Goal: Information Seeking & Learning: Learn about a topic

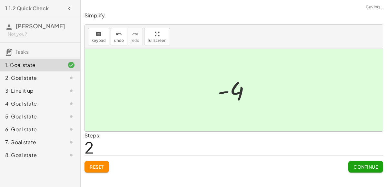
click at [356, 162] on button "Continue" at bounding box center [365, 167] width 35 height 12
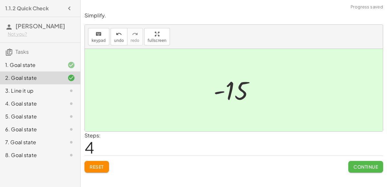
click at [355, 167] on span "Continue" at bounding box center [366, 167] width 25 height 6
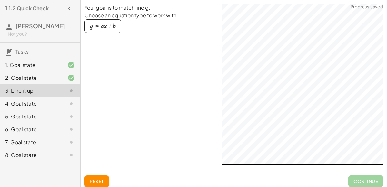
click at [363, 182] on span "Continue" at bounding box center [365, 182] width 35 height 12
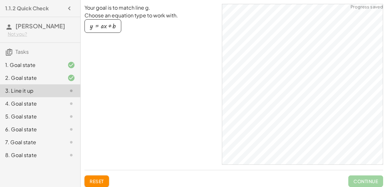
click at [52, 101] on div "4. Goal state" at bounding box center [31, 104] width 52 height 8
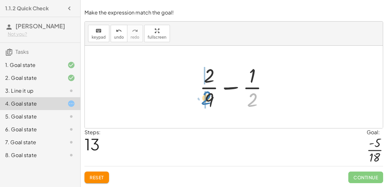
drag, startPoint x: 251, startPoint y: 99, endPoint x: 205, endPoint y: 97, distance: 46.2
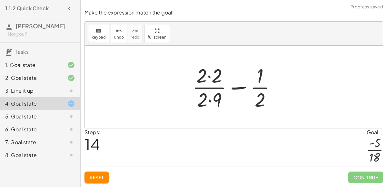
click at [210, 100] on div at bounding box center [236, 87] width 95 height 50
click at [209, 78] on div at bounding box center [236, 87] width 95 height 50
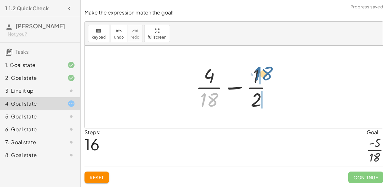
drag, startPoint x: 210, startPoint y: 101, endPoint x: 260, endPoint y: 75, distance: 56.3
click at [260, 75] on div at bounding box center [237, 87] width 88 height 50
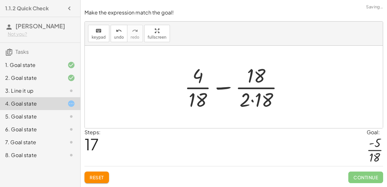
click at [255, 102] on div at bounding box center [236, 87] width 111 height 50
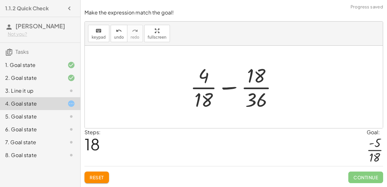
click at [254, 102] on div at bounding box center [236, 87] width 99 height 50
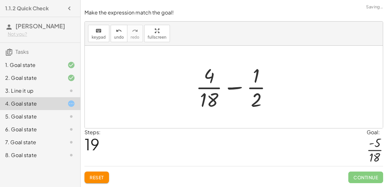
click at [254, 101] on div at bounding box center [237, 87] width 88 height 50
drag, startPoint x: 211, startPoint y: 100, endPoint x: 266, endPoint y: 99, distance: 54.8
click at [266, 99] on div at bounding box center [237, 87] width 88 height 50
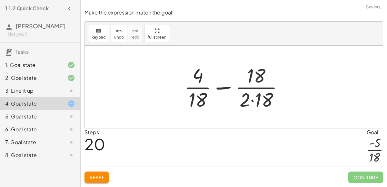
click at [258, 100] on div at bounding box center [236, 87] width 111 height 50
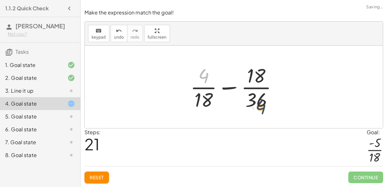
drag, startPoint x: 199, startPoint y: 78, endPoint x: 258, endPoint y: 110, distance: 66.2
click at [258, 110] on div at bounding box center [236, 87] width 99 height 50
drag, startPoint x: 252, startPoint y: 80, endPoint x: 203, endPoint y: 105, distance: 55.1
click at [203, 105] on div at bounding box center [236, 87] width 99 height 50
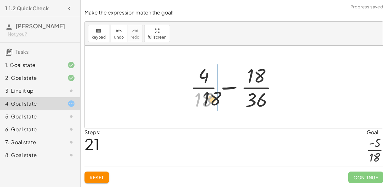
drag, startPoint x: 203, startPoint y: 104, endPoint x: 266, endPoint y: 103, distance: 62.9
click at [266, 103] on div at bounding box center [236, 87] width 99 height 50
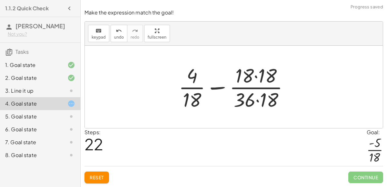
click at [261, 102] on div at bounding box center [236, 87] width 122 height 50
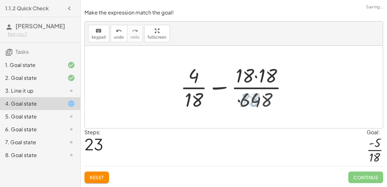
click at [260, 79] on div at bounding box center [236, 87] width 118 height 50
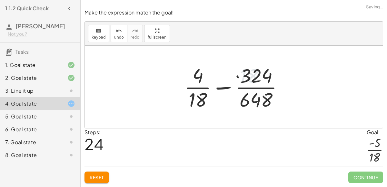
click at [199, 78] on div at bounding box center [236, 87] width 110 height 50
click at [222, 88] on div at bounding box center [236, 87] width 110 height 50
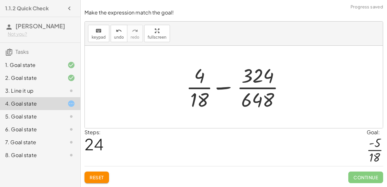
click at [245, 91] on div at bounding box center [236, 87] width 110 height 50
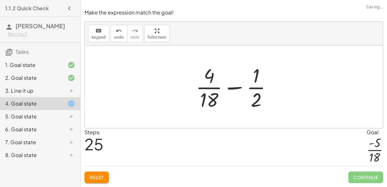
click at [211, 87] on div at bounding box center [237, 87] width 88 height 50
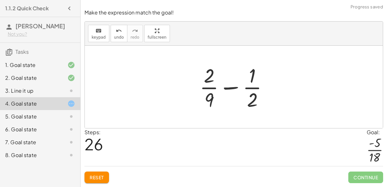
click at [227, 90] on div at bounding box center [236, 87] width 80 height 50
click at [100, 174] on button "Reset" at bounding box center [97, 178] width 25 height 12
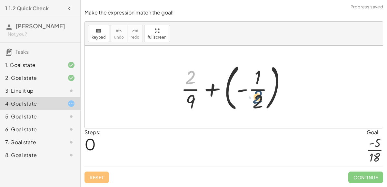
drag, startPoint x: 189, startPoint y: 81, endPoint x: 257, endPoint y: 105, distance: 72.2
click at [257, 105] on div at bounding box center [236, 87] width 117 height 54
drag, startPoint x: 257, startPoint y: 105, endPoint x: 178, endPoint y: 79, distance: 82.7
click at [178, 79] on div at bounding box center [236, 87] width 117 height 54
click at [253, 89] on div at bounding box center [236, 87] width 117 height 54
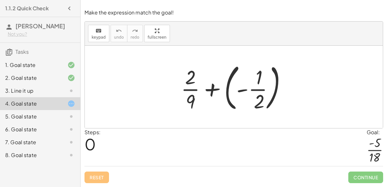
click at [224, 88] on div at bounding box center [236, 87] width 117 height 54
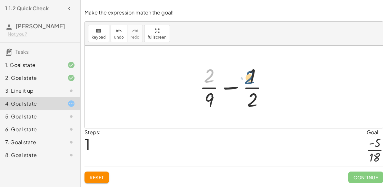
drag, startPoint x: 206, startPoint y: 81, endPoint x: 247, endPoint y: 82, distance: 40.3
click at [247, 82] on div at bounding box center [236, 87] width 80 height 50
drag, startPoint x: 252, startPoint y: 81, endPoint x: 204, endPoint y: 84, distance: 48.5
click at [204, 84] on div at bounding box center [236, 87] width 80 height 50
drag, startPoint x: 204, startPoint y: 81, endPoint x: 247, endPoint y: 105, distance: 49.2
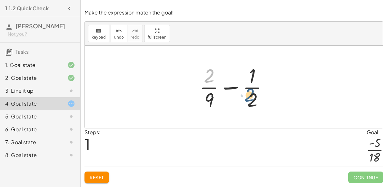
click at [247, 105] on div at bounding box center [236, 87] width 80 height 50
drag, startPoint x: 210, startPoint y: 97, endPoint x: 208, endPoint y: 73, distance: 24.6
click at [208, 73] on div at bounding box center [236, 87] width 80 height 50
drag, startPoint x: 209, startPoint y: 75, endPoint x: 210, endPoint y: 106, distance: 32.0
click at [210, 106] on div at bounding box center [236, 87] width 80 height 50
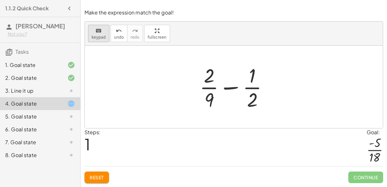
click at [97, 34] on icon "keyboard" at bounding box center [98, 31] width 6 height 8
click at [223, 90] on div at bounding box center [236, 87] width 80 height 50
click at [233, 87] on div at bounding box center [236, 87] width 80 height 50
click at [269, 81] on div at bounding box center [236, 87] width 80 height 50
drag, startPoint x: 250, startPoint y: 100, endPoint x: 218, endPoint y: 98, distance: 32.4
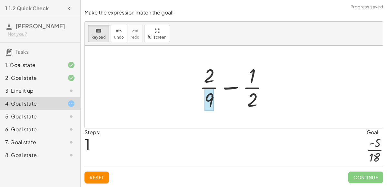
drag, startPoint x: 209, startPoint y: 76, endPoint x: 213, endPoint y: 97, distance: 21.0
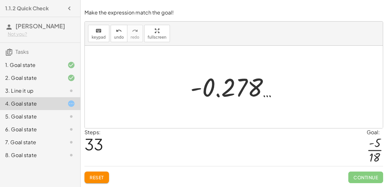
click at [15, 116] on div "5. Goal state" at bounding box center [31, 117] width 52 height 8
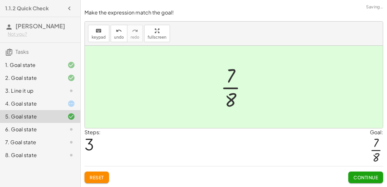
click at [12, 128] on div "6. Goal state" at bounding box center [31, 130] width 52 height 8
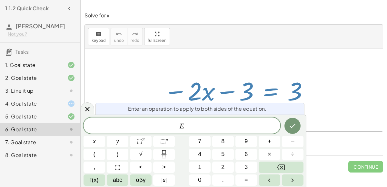
click at [268, 139] on span "+" at bounding box center [270, 141] width 4 height 9
click at [244, 166] on button "3" at bounding box center [246, 167] width 22 height 11
click at [290, 123] on icon "Done" at bounding box center [293, 126] width 8 height 8
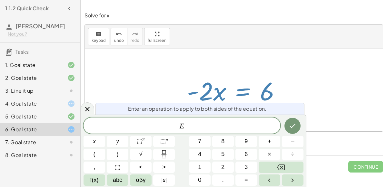
click at [269, 142] on span "+" at bounding box center [270, 141] width 4 height 9
click at [227, 167] on button "2" at bounding box center [223, 167] width 22 height 11
click at [102, 138] on button "x" at bounding box center [95, 141] width 22 height 11
click at [289, 172] on button "Backspace" at bounding box center [281, 167] width 45 height 11
click at [285, 165] on button "Backspace" at bounding box center [281, 167] width 45 height 11
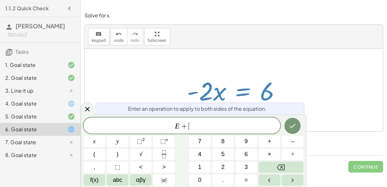
click at [282, 163] on button "Backspace" at bounding box center [281, 167] width 45 height 11
click at [272, 142] on button "+" at bounding box center [270, 141] width 22 height 11
click at [248, 166] on button "3" at bounding box center [246, 167] width 22 height 11
click at [102, 140] on button "x" at bounding box center [95, 141] width 22 height 11
click at [292, 128] on icon "Done" at bounding box center [293, 126] width 8 height 8
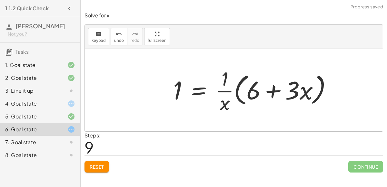
click at [103, 162] on button "Reset" at bounding box center [97, 167] width 25 height 12
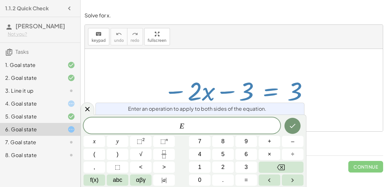
click at [268, 141] on span "+" at bounding box center [270, 141] width 4 height 9
click at [250, 168] on button "3" at bounding box center [246, 167] width 22 height 11
click at [295, 122] on button "Done" at bounding box center [293, 126] width 16 height 16
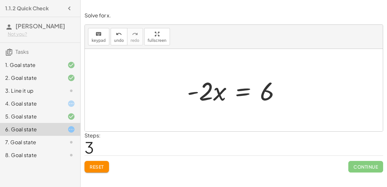
click at [10, 100] on div "4. Goal state" at bounding box center [31, 104] width 52 height 8
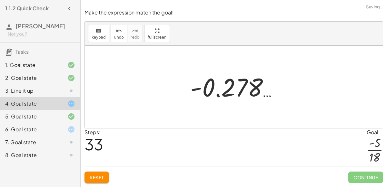
click at [15, 104] on div "4. Goal state" at bounding box center [31, 104] width 52 height 8
click at [95, 175] on span "Reset" at bounding box center [97, 178] width 14 height 6
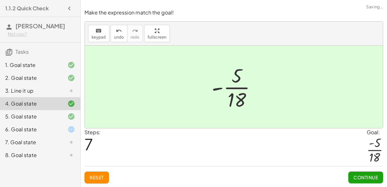
click at [366, 177] on span "Continue" at bounding box center [366, 178] width 25 height 6
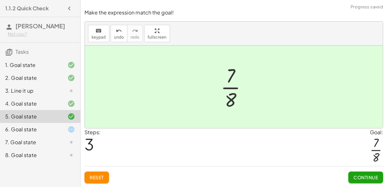
click at [371, 178] on span "Continue" at bounding box center [366, 178] width 25 height 6
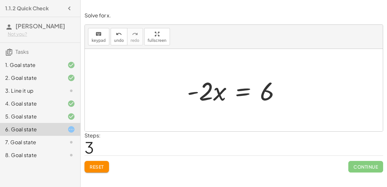
click at [249, 92] on div at bounding box center [236, 90] width 105 height 33
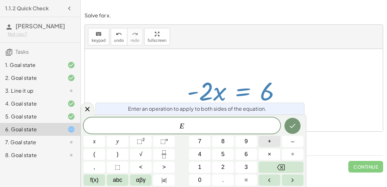
click at [273, 144] on button "+" at bounding box center [270, 141] width 22 height 11
click at [97, 138] on button "x" at bounding box center [95, 141] width 22 height 11
click at [295, 124] on icon "Done" at bounding box center [293, 126] width 8 height 8
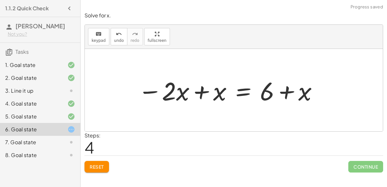
click at [210, 98] on div at bounding box center [228, 90] width 187 height 33
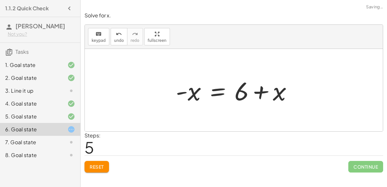
click at [275, 95] on div at bounding box center [237, 90] width 128 height 33
click at [261, 94] on div at bounding box center [237, 90] width 128 height 33
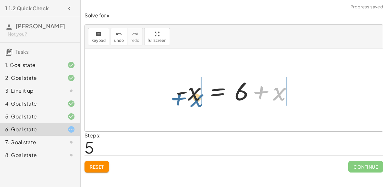
drag, startPoint x: 277, startPoint y: 93, endPoint x: 195, endPoint y: 99, distance: 82.5
click at [195, 99] on div at bounding box center [237, 90] width 128 height 33
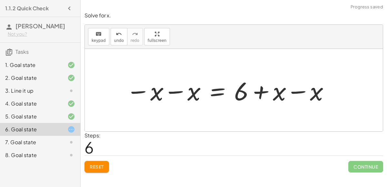
click at [186, 96] on div at bounding box center [228, 90] width 211 height 33
click at [308, 95] on div at bounding box center [248, 90] width 180 height 33
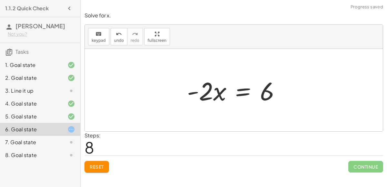
click at [49, 143] on div "7. Goal state" at bounding box center [31, 143] width 52 height 8
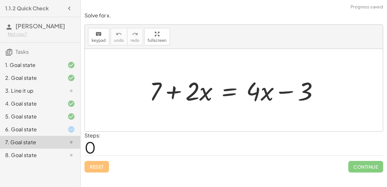
click at [170, 92] on div at bounding box center [236, 90] width 181 height 33
click at [288, 93] on div at bounding box center [236, 90] width 181 height 33
click at [225, 93] on div at bounding box center [236, 90] width 181 height 33
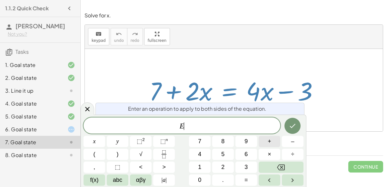
click at [273, 145] on button "+" at bounding box center [270, 141] width 22 height 11
click at [236, 166] on button "3" at bounding box center [246, 167] width 22 height 11
click at [289, 127] on icon "Done" at bounding box center [293, 126] width 8 height 8
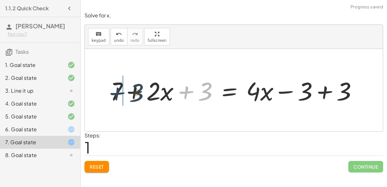
drag, startPoint x: 201, startPoint y: 94, endPoint x: 129, endPoint y: 96, distance: 72.3
click at [129, 96] on div at bounding box center [236, 90] width 259 height 33
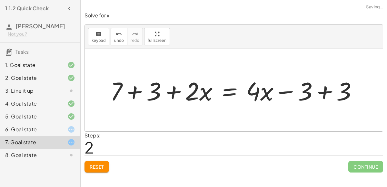
click at [327, 92] on div at bounding box center [236, 90] width 259 height 33
click at [138, 89] on div at bounding box center [197, 90] width 181 height 33
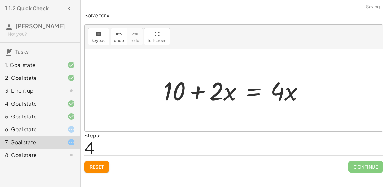
click at [254, 94] on div at bounding box center [236, 90] width 152 height 33
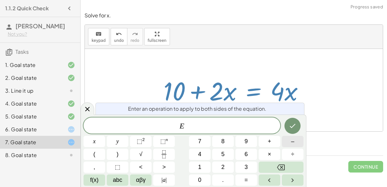
click at [288, 144] on button "–" at bounding box center [293, 141] width 22 height 11
click at [225, 163] on button "2" at bounding box center [223, 167] width 22 height 11
click at [98, 141] on button "x" at bounding box center [95, 141] width 22 height 11
click at [291, 127] on icon "Done" at bounding box center [293, 126] width 6 height 4
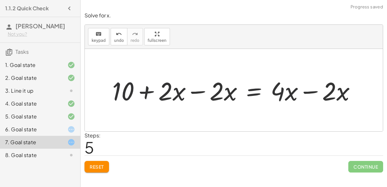
click at [203, 92] on div at bounding box center [236, 90] width 255 height 33
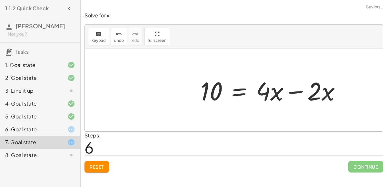
click at [298, 94] on div at bounding box center [273, 90] width 152 height 33
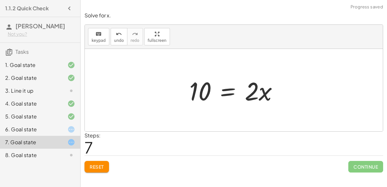
click at [258, 93] on div at bounding box center [236, 90] width 101 height 33
click at [97, 161] on button "Reset" at bounding box center [97, 167] width 25 height 12
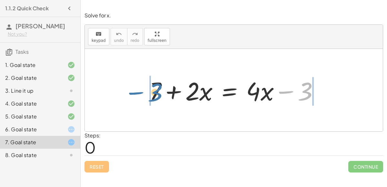
drag, startPoint x: 304, startPoint y: 92, endPoint x: 153, endPoint y: 93, distance: 150.6
click at [153, 93] on div at bounding box center [236, 90] width 181 height 33
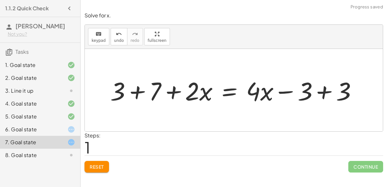
click at [152, 92] on div at bounding box center [236, 90] width 259 height 33
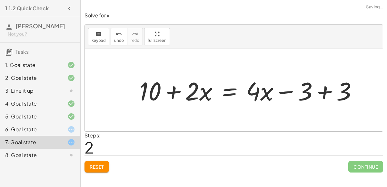
click at [311, 90] on div at bounding box center [251, 90] width 230 height 33
click at [321, 92] on div at bounding box center [251, 90] width 230 height 33
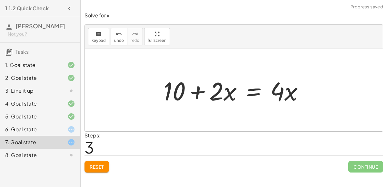
click at [253, 93] on div at bounding box center [236, 90] width 152 height 33
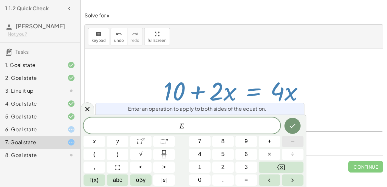
click at [295, 142] on button "–" at bounding box center [293, 141] width 22 height 11
click at [240, 166] on button "3" at bounding box center [246, 167] width 22 height 11
click at [99, 139] on button "x" at bounding box center [95, 141] width 22 height 11
click at [292, 122] on button "Done" at bounding box center [293, 126] width 16 height 16
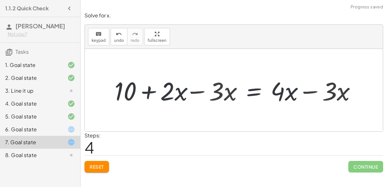
click at [231, 95] on div at bounding box center [236, 90] width 256 height 33
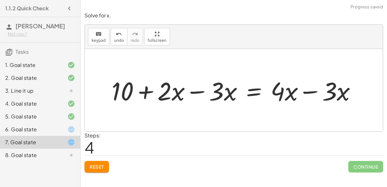
click at [217, 93] on div at bounding box center [236, 90] width 256 height 33
click at [193, 91] on div at bounding box center [236, 90] width 256 height 33
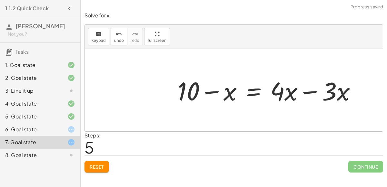
click at [229, 92] on div at bounding box center [270, 90] width 190 height 33
click at [95, 167] on span "Reset" at bounding box center [97, 167] width 14 height 6
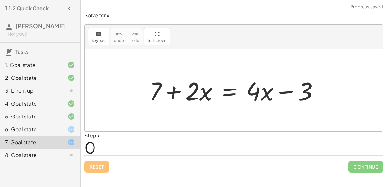
click at [230, 92] on div at bounding box center [236, 90] width 181 height 33
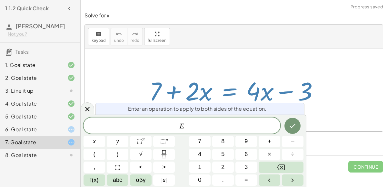
click at [246, 94] on div at bounding box center [236, 90] width 181 height 33
click at [295, 117] on div "Enter an operation to apply to both sides of the equation. E ​ x y ⬚ 2 ⬚ n 7 8 …" at bounding box center [194, 151] width 226 height 73
click at [292, 127] on icon "Done" at bounding box center [293, 126] width 8 height 8
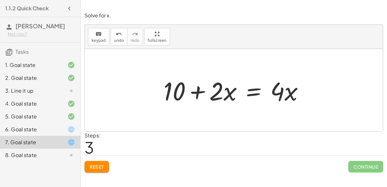
click at [248, 95] on div at bounding box center [236, 90] width 152 height 33
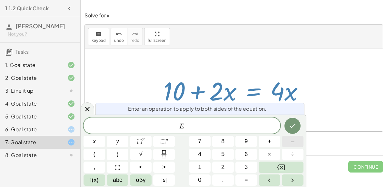
click at [287, 140] on button "–" at bounding box center [293, 141] width 22 height 11
click at [223, 166] on span "2" at bounding box center [222, 167] width 3 height 9
click at [78, 141] on div "7. Goal state" at bounding box center [40, 142] width 80 height 13
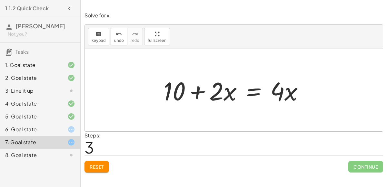
click at [250, 92] on div at bounding box center [236, 90] width 152 height 33
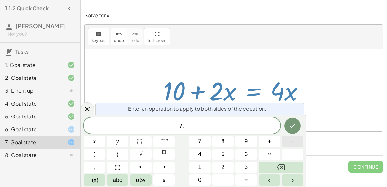
click at [294, 141] on span "–" at bounding box center [292, 141] width 3 height 9
click at [227, 172] on button "2" at bounding box center [223, 167] width 22 height 11
click at [97, 140] on button "x" at bounding box center [95, 141] width 22 height 11
click at [298, 120] on button "Done" at bounding box center [293, 126] width 16 height 16
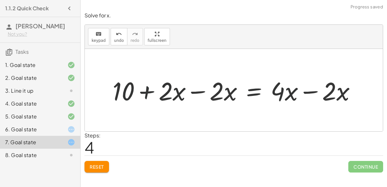
click at [224, 96] on div at bounding box center [236, 90] width 255 height 33
click at [200, 92] on div at bounding box center [236, 90] width 255 height 33
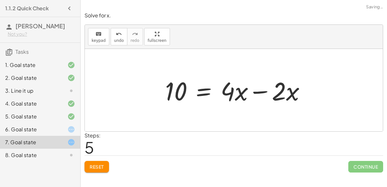
click at [310, 95] on div at bounding box center [238, 90] width 152 height 33
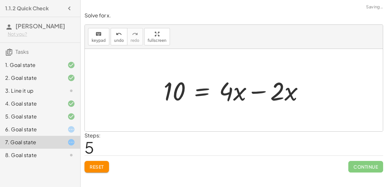
click at [276, 93] on div at bounding box center [236, 90] width 152 height 33
click at [261, 89] on div at bounding box center [236, 90] width 152 height 33
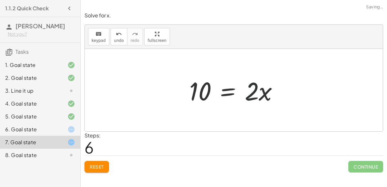
click at [258, 92] on div at bounding box center [236, 90] width 101 height 33
click at [225, 95] on div at bounding box center [236, 90] width 101 height 33
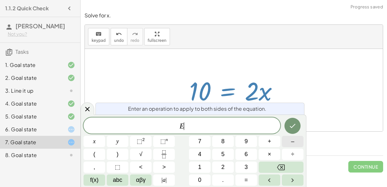
click at [288, 139] on button "–" at bounding box center [293, 141] width 22 height 11
click at [95, 142] on span "x" at bounding box center [94, 141] width 3 height 9
click at [295, 127] on icon "Done" at bounding box center [293, 126] width 8 height 8
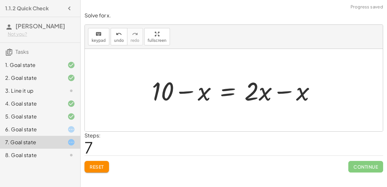
click at [283, 95] on div at bounding box center [236, 90] width 175 height 33
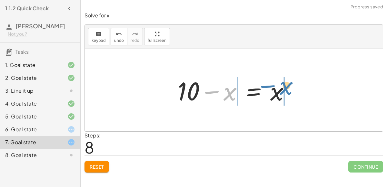
drag, startPoint x: 215, startPoint y: 90, endPoint x: 272, endPoint y: 84, distance: 56.7
click at [272, 84] on div at bounding box center [237, 90] width 124 height 33
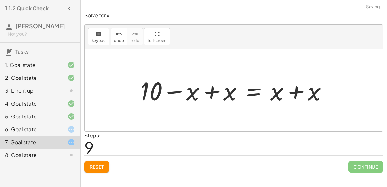
click at [273, 91] on div at bounding box center [236, 90] width 198 height 33
click at [299, 92] on div at bounding box center [236, 90] width 198 height 33
click at [209, 91] on div at bounding box center [224, 90] width 175 height 33
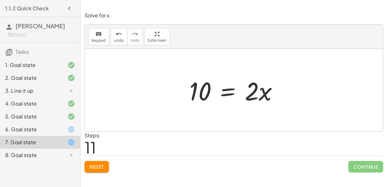
click at [222, 92] on div at bounding box center [236, 90] width 101 height 33
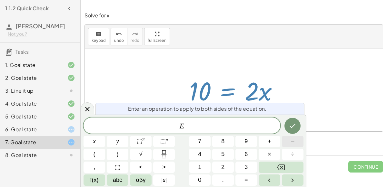
click at [287, 140] on button "–" at bounding box center [293, 141] width 22 height 11
click at [100, 139] on button "x" at bounding box center [95, 141] width 22 height 11
click at [279, 167] on icon "Backspace" at bounding box center [281, 168] width 8 height 8
click at [222, 166] on span "2" at bounding box center [222, 167] width 3 height 9
click at [98, 140] on button "x" at bounding box center [95, 141] width 22 height 11
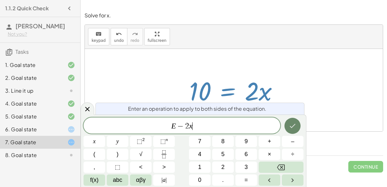
click at [291, 126] on icon "Done" at bounding box center [293, 126] width 8 height 8
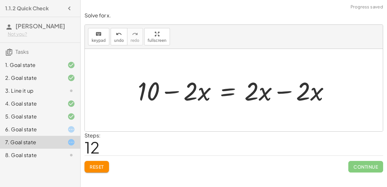
click at [191, 92] on div at bounding box center [237, 90] width 204 height 33
click at [289, 88] on div at bounding box center [237, 90] width 204 height 33
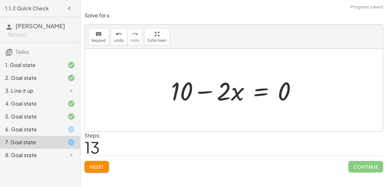
click at [215, 94] on div at bounding box center [236, 90] width 137 height 33
click at [208, 90] on div at bounding box center [236, 90] width 137 height 33
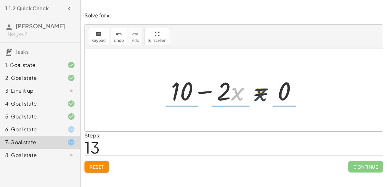
drag, startPoint x: 232, startPoint y: 87, endPoint x: 276, endPoint y: 85, distance: 44.2
click at [276, 85] on div at bounding box center [236, 90] width 137 height 33
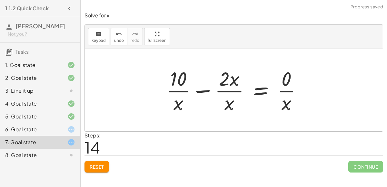
click at [285, 89] on div at bounding box center [236, 90] width 147 height 50
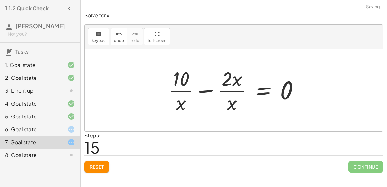
click at [235, 90] on div at bounding box center [236, 90] width 142 height 50
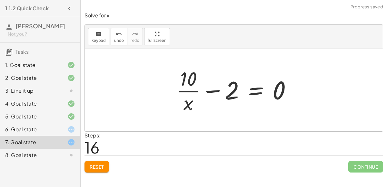
click at [189, 101] on div at bounding box center [236, 90] width 127 height 50
click at [187, 105] on div at bounding box center [236, 90] width 127 height 50
drag, startPoint x: 187, startPoint y: 105, endPoint x: 187, endPoint y: 84, distance: 21.3
click at [187, 84] on div at bounding box center [236, 90] width 127 height 50
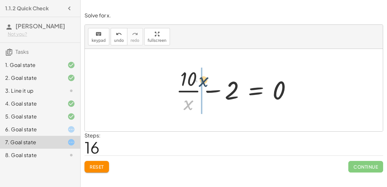
drag, startPoint x: 188, startPoint y: 107, endPoint x: 205, endPoint y: 83, distance: 29.5
click at [205, 83] on div at bounding box center [236, 90] width 127 height 50
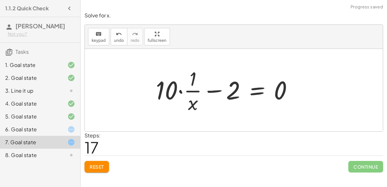
click at [191, 90] on div at bounding box center [227, 90] width 149 height 50
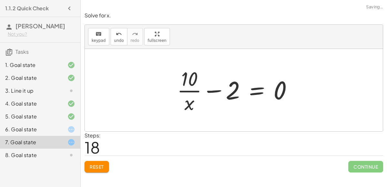
click at [194, 92] on div at bounding box center [237, 90] width 127 height 50
click at [194, 92] on div at bounding box center [236, 90] width 127 height 50
click at [101, 165] on span "Reset" at bounding box center [97, 167] width 14 height 6
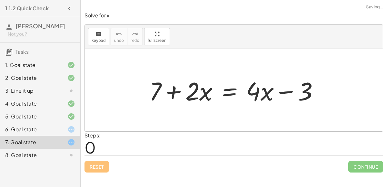
click at [59, 133] on div at bounding box center [66, 130] width 18 height 8
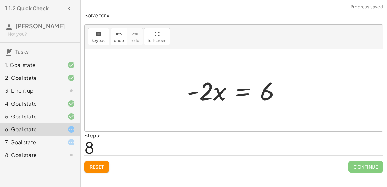
click at [240, 88] on div at bounding box center [236, 90] width 105 height 33
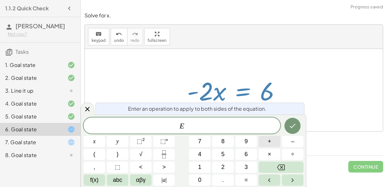
click at [265, 138] on button "+" at bounding box center [270, 141] width 22 height 11
click at [223, 169] on span "2" at bounding box center [222, 167] width 3 height 9
click at [95, 140] on button "x" at bounding box center [95, 141] width 22 height 11
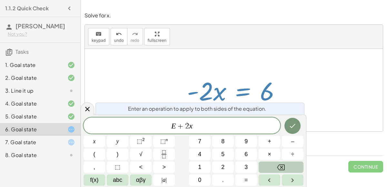
click at [294, 164] on button "Backspace" at bounding box center [281, 167] width 45 height 11
click at [244, 165] on button "3" at bounding box center [246, 167] width 22 height 11
click at [267, 155] on button "×" at bounding box center [270, 154] width 22 height 11
click at [285, 170] on icon "Backspace" at bounding box center [281, 168] width 8 height 6
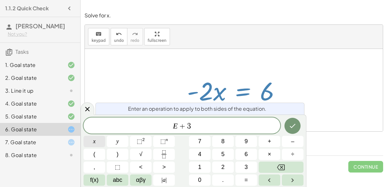
click at [90, 139] on button "x" at bounding box center [95, 141] width 22 height 11
click at [289, 129] on icon "Done" at bounding box center [293, 126] width 8 height 8
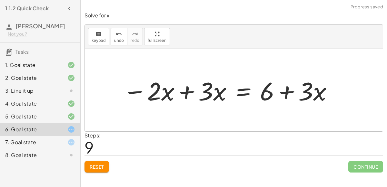
click at [213, 96] on div at bounding box center [228, 90] width 217 height 33
click at [195, 95] on div at bounding box center [228, 90] width 217 height 33
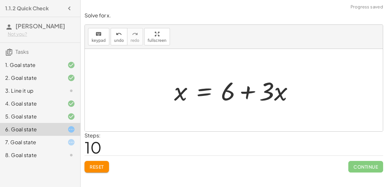
click at [242, 91] on div at bounding box center [236, 90] width 131 height 33
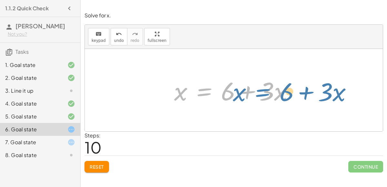
drag, startPoint x: 204, startPoint y: 91, endPoint x: 248, endPoint y: 96, distance: 43.8
click at [248, 96] on div at bounding box center [236, 90] width 131 height 33
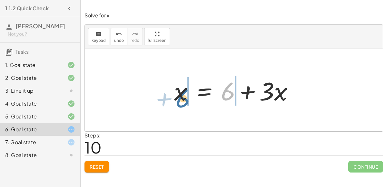
drag, startPoint x: 232, startPoint y: 96, endPoint x: 187, endPoint y: 104, distance: 45.6
click at [187, 104] on div at bounding box center [236, 90] width 131 height 33
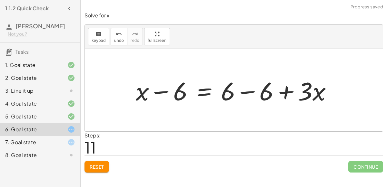
click at [176, 93] on div at bounding box center [237, 90] width 208 height 33
click at [246, 90] on div at bounding box center [237, 90] width 208 height 33
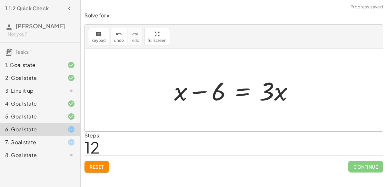
click at [204, 90] on div at bounding box center [236, 90] width 131 height 33
click at [218, 96] on div at bounding box center [236, 90] width 131 height 33
drag, startPoint x: 218, startPoint y: 96, endPoint x: 308, endPoint y: 92, distance: 90.4
click at [308, 92] on div "− · 2 · x − 3 = 3 − · 2 · x − 3 + 3 = + 3 + 3 − · 2 · x + 0 = + 3 + 3 · - 2 · x…" at bounding box center [234, 90] width 298 height 83
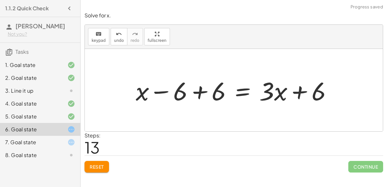
click at [289, 92] on div at bounding box center [237, 90] width 208 height 33
click at [297, 91] on div at bounding box center [237, 90] width 208 height 33
click at [195, 95] on div at bounding box center [237, 90] width 208 height 33
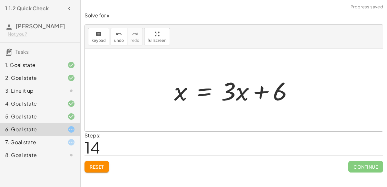
click at [188, 96] on div at bounding box center [236, 90] width 131 height 33
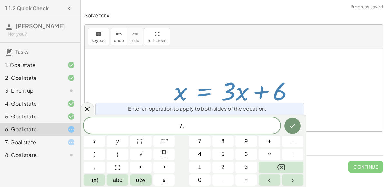
click at [275, 87] on div at bounding box center [236, 90] width 131 height 33
click at [292, 119] on button "Done" at bounding box center [293, 126] width 16 height 16
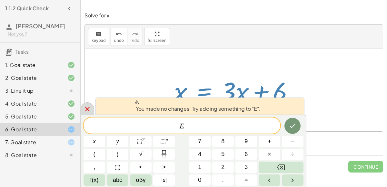
click at [89, 108] on icon at bounding box center [87, 109] width 5 height 5
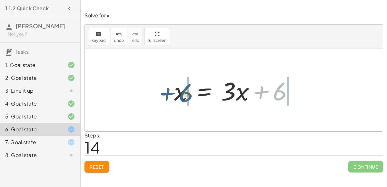
drag, startPoint x: 278, startPoint y: 92, endPoint x: 178, endPoint y: 93, distance: 99.7
click at [178, 93] on div at bounding box center [236, 90] width 131 height 33
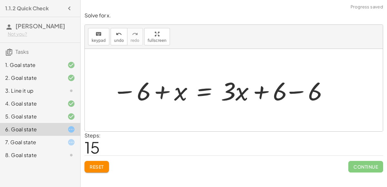
click at [178, 93] on div at bounding box center [222, 90] width 228 height 33
click at [161, 90] on div at bounding box center [222, 90] width 228 height 33
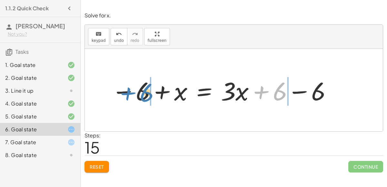
drag, startPoint x: 274, startPoint y: 89, endPoint x: 138, endPoint y: 90, distance: 135.8
click at [138, 90] on div at bounding box center [222, 90] width 228 height 33
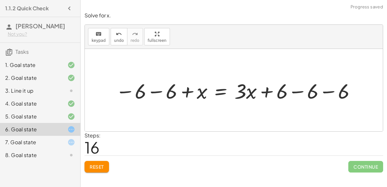
click at [156, 93] on div at bounding box center [236, 90] width 248 height 27
click at [302, 90] on div at bounding box center [248, 90] width 225 height 27
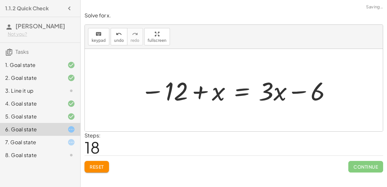
click at [199, 90] on div at bounding box center [236, 90] width 198 height 33
click at [238, 93] on div at bounding box center [236, 90] width 198 height 33
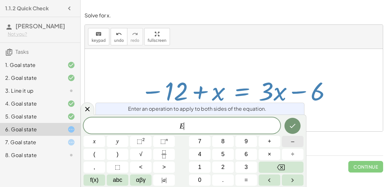
click at [289, 147] on button "–" at bounding box center [293, 141] width 22 height 11
click at [99, 141] on button "x" at bounding box center [95, 141] width 22 height 11
click at [298, 124] on button "Done" at bounding box center [293, 126] width 16 height 16
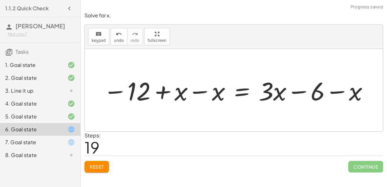
click at [204, 93] on div at bounding box center [236, 90] width 273 height 33
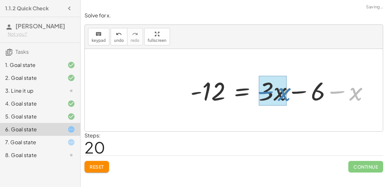
drag, startPoint x: 355, startPoint y: 97, endPoint x: 283, endPoint y: 98, distance: 72.3
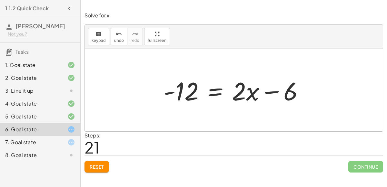
click at [220, 93] on div at bounding box center [236, 90] width 152 height 33
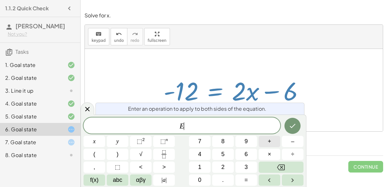
click at [274, 145] on button "+" at bounding box center [270, 141] width 22 height 11
click at [243, 155] on button "6" at bounding box center [246, 154] width 22 height 11
click at [297, 123] on button "Done" at bounding box center [293, 126] width 16 height 16
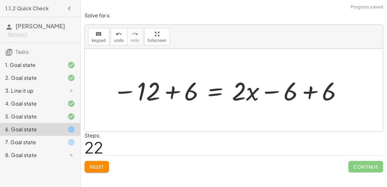
click at [179, 93] on div at bounding box center [228, 90] width 237 height 33
click at [305, 96] on div at bounding box center [260, 90] width 182 height 33
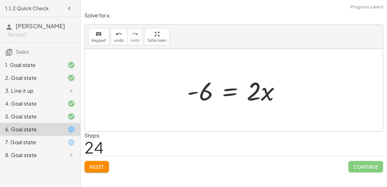
click at [252, 93] on div at bounding box center [236, 90] width 105 height 33
click at [231, 90] on div at bounding box center [236, 90] width 105 height 33
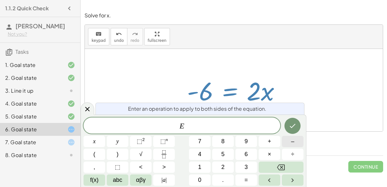
click at [285, 142] on button "–" at bounding box center [293, 141] width 22 height 11
click at [95, 139] on span "x" at bounding box center [94, 141] width 3 height 9
click at [299, 127] on button "Done" at bounding box center [293, 126] width 16 height 16
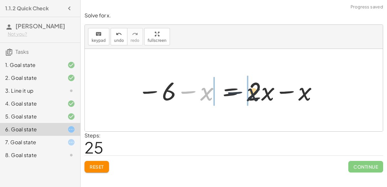
drag, startPoint x: 198, startPoint y: 92, endPoint x: 252, endPoint y: 92, distance: 54.2
click at [252, 92] on div at bounding box center [228, 90] width 187 height 33
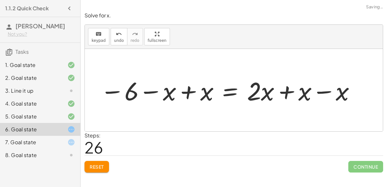
click at [187, 93] on div at bounding box center [228, 90] width 262 height 33
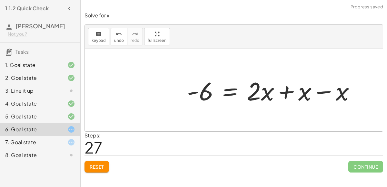
click at [288, 92] on div at bounding box center [274, 90] width 180 height 33
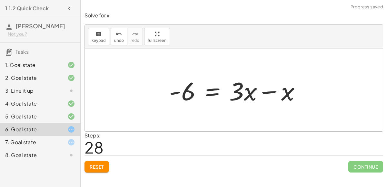
click at [281, 91] on div at bounding box center [237, 90] width 143 height 33
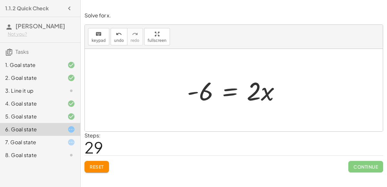
click at [234, 95] on div at bounding box center [236, 90] width 105 height 33
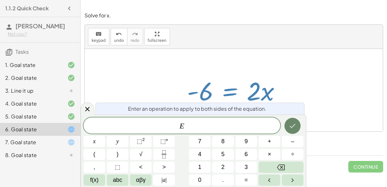
click at [294, 122] on button "Done" at bounding box center [293, 126] width 16 height 16
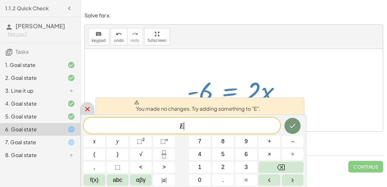
click at [90, 109] on icon at bounding box center [88, 109] width 8 height 8
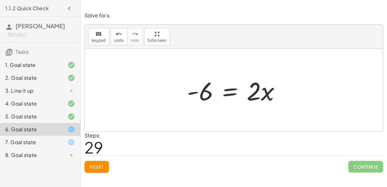
click at [96, 164] on span "Reset" at bounding box center [97, 167] width 14 height 6
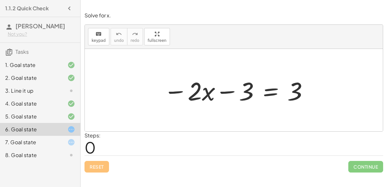
click at [266, 95] on div at bounding box center [236, 90] width 152 height 33
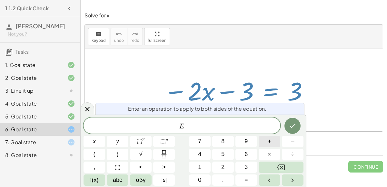
click at [273, 143] on button "+" at bounding box center [270, 141] width 22 height 11
click at [244, 165] on button "3" at bounding box center [246, 167] width 22 height 11
click at [98, 140] on button "x" at bounding box center [95, 141] width 22 height 11
click at [291, 124] on icon "Done" at bounding box center [293, 126] width 8 height 8
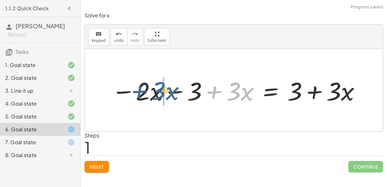
drag, startPoint x: 225, startPoint y: 92, endPoint x: 148, endPoint y: 92, distance: 76.1
click at [148, 92] on div at bounding box center [236, 90] width 256 height 33
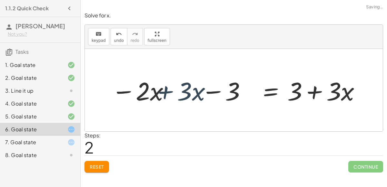
click at [145, 91] on div at bounding box center [236, 90] width 256 height 33
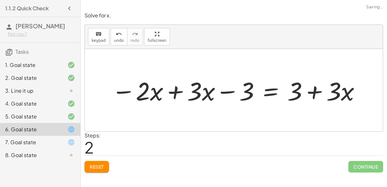
click at [169, 91] on div at bounding box center [236, 90] width 256 height 33
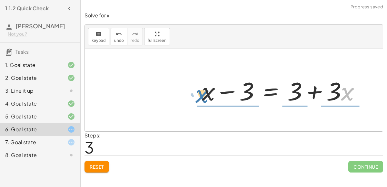
drag, startPoint x: 343, startPoint y: 92, endPoint x: 197, endPoint y: 94, distance: 145.5
click at [197, 94] on div "− · 2 · x − 3 = 3 − · 2 · x − 3 + · 3 · x = + 3 + · 3 · x − · 2 · x + · 3 · x −…" at bounding box center [281, 90] width 178 height 36
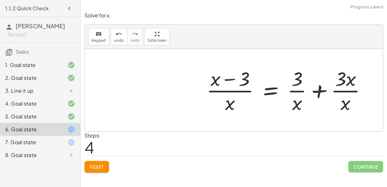
click at [218, 83] on div at bounding box center [289, 90] width 172 height 50
click at [234, 76] on div at bounding box center [289, 90] width 172 height 50
drag, startPoint x: 227, startPoint y: 105, endPoint x: 213, endPoint y: 83, distance: 26.8
click at [213, 83] on div at bounding box center [289, 90] width 172 height 50
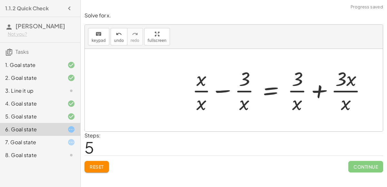
click at [220, 89] on div at bounding box center [282, 90] width 186 height 50
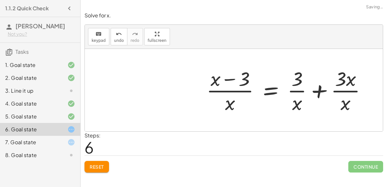
click at [229, 89] on div at bounding box center [289, 90] width 172 height 50
click at [233, 76] on div at bounding box center [289, 90] width 172 height 50
click at [233, 77] on div at bounding box center [289, 90] width 172 height 50
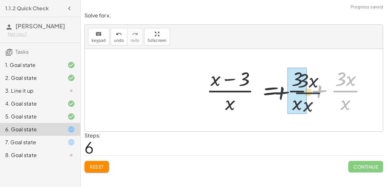
drag, startPoint x: 346, startPoint y: 91, endPoint x: 305, endPoint y: 93, distance: 41.6
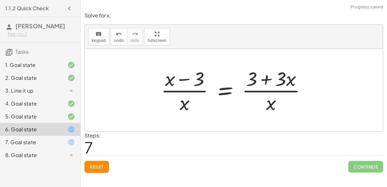
click at [313, 82] on div at bounding box center [236, 90] width 157 height 50
click at [267, 83] on div at bounding box center [236, 90] width 157 height 50
drag, startPoint x: 269, startPoint y: 103, endPoint x: 253, endPoint y: 76, distance: 31.3
click at [253, 76] on div at bounding box center [236, 90] width 157 height 50
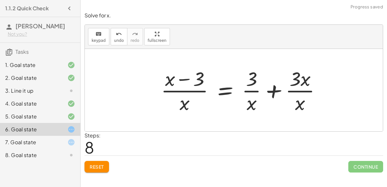
click at [251, 77] on div at bounding box center [244, 90] width 172 height 50
click at [252, 91] on div at bounding box center [244, 90] width 172 height 50
click at [277, 90] on div at bounding box center [244, 90] width 172 height 50
click at [277, 90] on div at bounding box center [236, 90] width 157 height 50
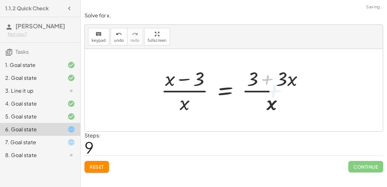
click at [277, 90] on div at bounding box center [236, 90] width 157 height 50
click at [190, 82] on div at bounding box center [236, 90] width 157 height 50
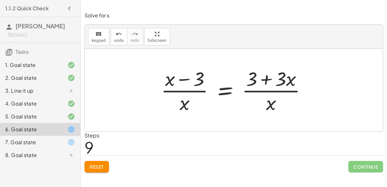
click at [257, 81] on div at bounding box center [236, 90] width 157 height 50
click at [266, 80] on div at bounding box center [236, 90] width 157 height 50
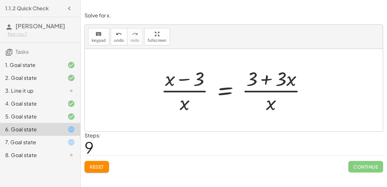
click at [266, 80] on div at bounding box center [236, 90] width 157 height 50
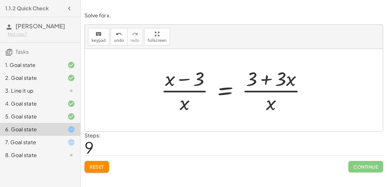
click at [266, 80] on div at bounding box center [236, 90] width 157 height 50
click at [272, 106] on div at bounding box center [236, 90] width 157 height 50
click at [104, 167] on span "Reset" at bounding box center [97, 167] width 14 height 6
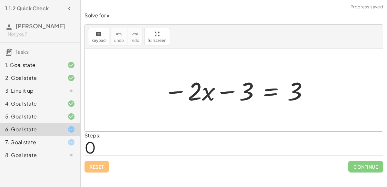
click at [273, 92] on div at bounding box center [236, 90] width 152 height 33
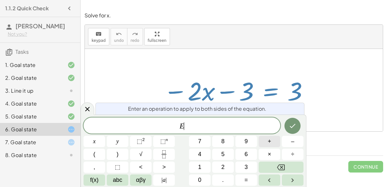
click at [274, 140] on button "+" at bounding box center [270, 141] width 22 height 11
click at [244, 164] on button "3" at bounding box center [246, 167] width 22 height 11
click at [292, 128] on icon "Done" at bounding box center [293, 126] width 6 height 4
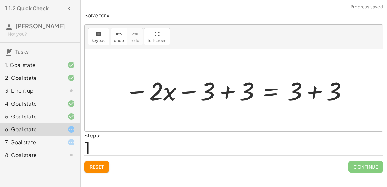
click at [232, 95] on div at bounding box center [237, 90] width 230 height 33
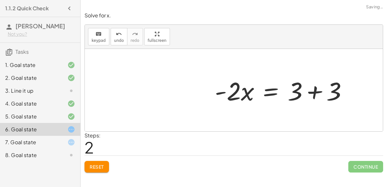
click at [307, 90] on div at bounding box center [284, 90] width 144 height 33
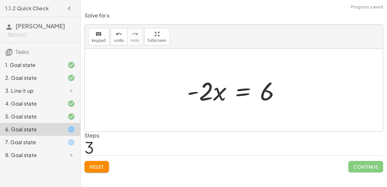
click at [242, 86] on div at bounding box center [236, 90] width 105 height 33
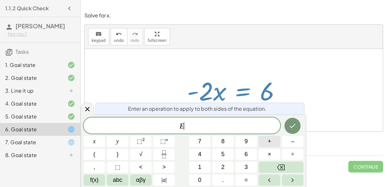
click at [274, 141] on button "+" at bounding box center [270, 141] width 22 height 11
click at [242, 169] on button "3" at bounding box center [246, 167] width 22 height 11
click at [95, 144] on span "x" at bounding box center [94, 141] width 3 height 9
click at [296, 125] on icon "Done" at bounding box center [293, 126] width 8 height 8
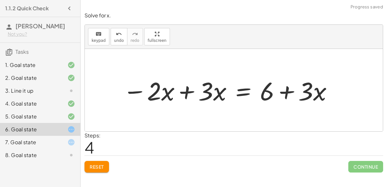
click at [191, 90] on div at bounding box center [228, 90] width 217 height 33
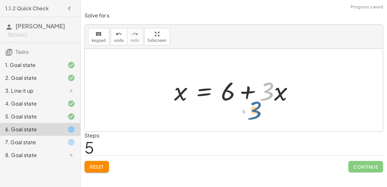
drag, startPoint x: 273, startPoint y: 90, endPoint x: 260, endPoint y: 106, distance: 20.3
click at [260, 106] on div "− · 2 · x − 3 = 3 − · 2 · x − 3 + 3 = + 3 + 3 − · 2 · x + 0 = + 3 + 3 · - 2 · x…" at bounding box center [234, 90] width 139 height 36
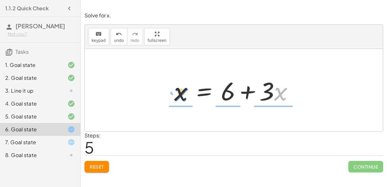
drag, startPoint x: 278, startPoint y: 91, endPoint x: 178, endPoint y: 91, distance: 99.4
click at [178, 91] on div at bounding box center [236, 90] width 131 height 33
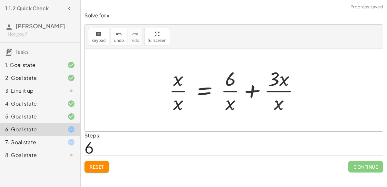
click at [176, 87] on div at bounding box center [237, 90] width 142 height 50
click at [176, 89] on div at bounding box center [241, 90] width 133 height 50
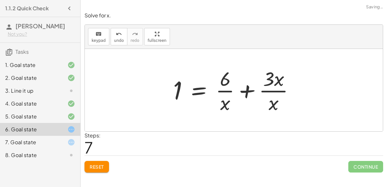
click at [279, 92] on div at bounding box center [236, 90] width 133 height 50
drag, startPoint x: 269, startPoint y: 104, endPoint x: 269, endPoint y: 81, distance: 22.6
click at [269, 81] on div at bounding box center [236, 90] width 133 height 50
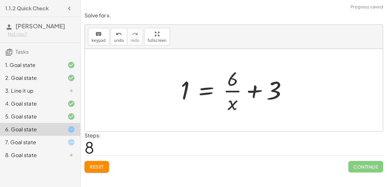
click at [232, 101] on div at bounding box center [236, 90] width 118 height 50
drag, startPoint x: 233, startPoint y: 101, endPoint x: 232, endPoint y: 78, distance: 22.6
click at [232, 78] on div at bounding box center [236, 90] width 118 height 50
click at [233, 94] on div at bounding box center [236, 90] width 118 height 50
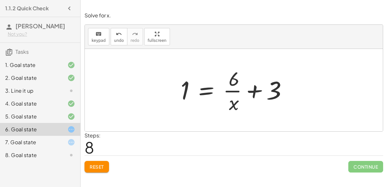
click at [233, 95] on div at bounding box center [236, 90] width 118 height 50
click at [257, 90] on div at bounding box center [236, 90] width 118 height 50
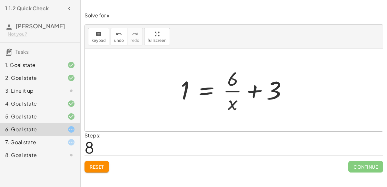
click at [257, 91] on div at bounding box center [236, 90] width 118 height 50
click at [257, 91] on div at bounding box center [243, 90] width 133 height 50
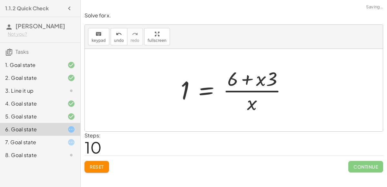
click at [245, 80] on div at bounding box center [236, 90] width 118 height 50
click at [251, 106] on div at bounding box center [236, 90] width 118 height 50
drag, startPoint x: 251, startPoint y: 106, endPoint x: 227, endPoint y: 82, distance: 34.2
click at [227, 82] on div at bounding box center [236, 90] width 118 height 50
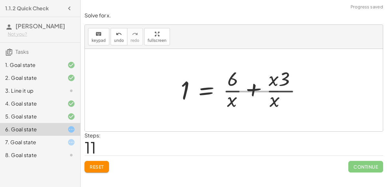
click at [227, 82] on div at bounding box center [243, 90] width 133 height 50
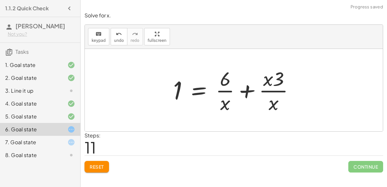
click at [248, 91] on div at bounding box center [236, 90] width 133 height 50
click at [248, 91] on div at bounding box center [229, 90] width 118 height 50
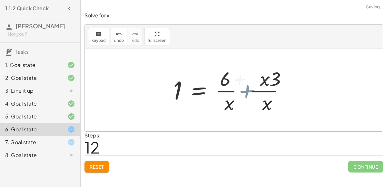
click at [248, 91] on div at bounding box center [229, 90] width 118 height 50
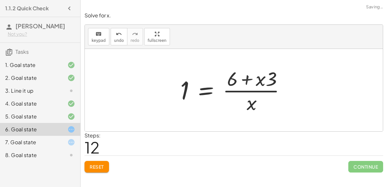
click at [248, 91] on div at bounding box center [236, 90] width 118 height 50
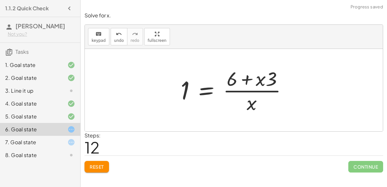
click at [248, 91] on div at bounding box center [236, 90] width 118 height 50
click at [241, 93] on div at bounding box center [236, 90] width 118 height 50
click at [244, 90] on div at bounding box center [236, 90] width 118 height 50
click at [93, 164] on span "Reset" at bounding box center [97, 167] width 14 height 6
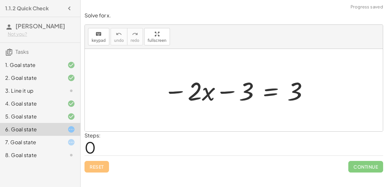
click at [67, 144] on div at bounding box center [66, 143] width 18 height 8
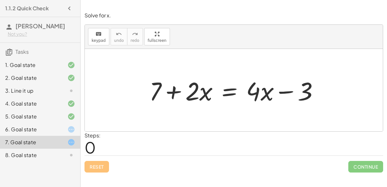
click at [64, 126] on div at bounding box center [66, 130] width 18 height 8
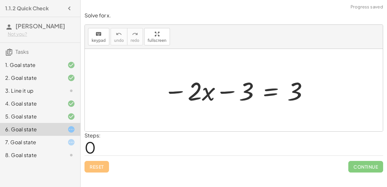
click at [69, 133] on icon at bounding box center [71, 130] width 8 height 8
click at [264, 91] on div at bounding box center [236, 90] width 152 height 33
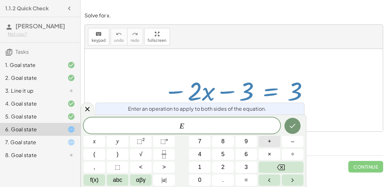
click at [266, 141] on button "+" at bounding box center [270, 141] width 22 height 11
click at [250, 156] on button "6" at bounding box center [246, 154] width 22 height 11
click at [292, 128] on icon "Done" at bounding box center [293, 126] width 6 height 4
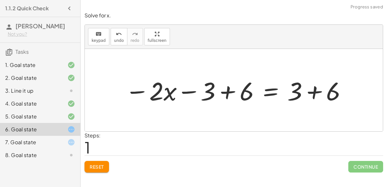
click at [246, 91] on div at bounding box center [236, 90] width 229 height 33
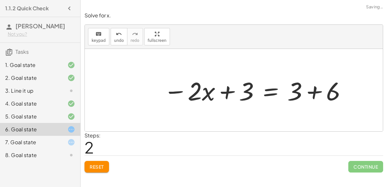
click at [314, 92] on div at bounding box center [255, 90] width 190 height 33
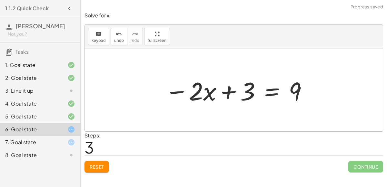
click at [274, 94] on div at bounding box center [237, 90] width 150 height 33
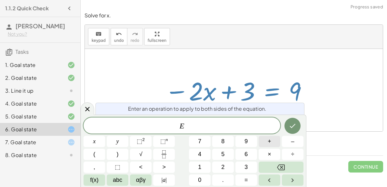
click at [268, 143] on span "+" at bounding box center [270, 141] width 4 height 9
click at [231, 168] on button "2" at bounding box center [223, 167] width 22 height 11
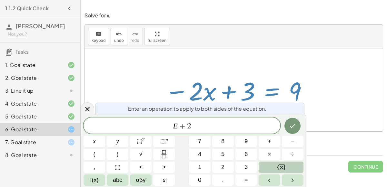
click at [280, 169] on icon "Backspace" at bounding box center [281, 168] width 8 height 8
click at [249, 165] on button "3" at bounding box center [246, 167] width 22 height 11
click at [87, 139] on button "x" at bounding box center [95, 141] width 22 height 11
click at [291, 124] on icon "Done" at bounding box center [293, 126] width 8 height 8
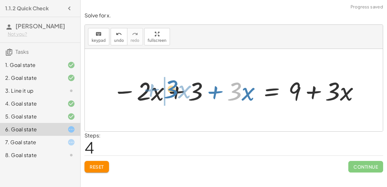
drag, startPoint x: 232, startPoint y: 93, endPoint x: 155, endPoint y: 90, distance: 76.8
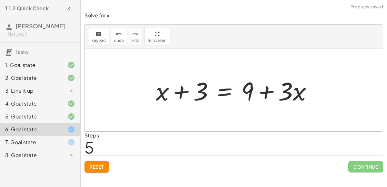
click at [279, 91] on div at bounding box center [237, 90] width 168 height 33
click at [265, 91] on div at bounding box center [237, 90] width 168 height 33
drag, startPoint x: 164, startPoint y: 91, endPoint x: 294, endPoint y: 90, distance: 130.7
click at [294, 90] on div at bounding box center [237, 90] width 168 height 33
click at [315, 87] on div at bounding box center [236, 90] width 243 height 33
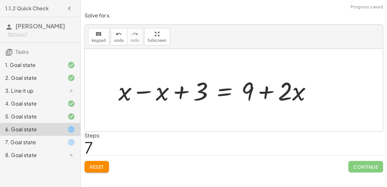
click at [142, 90] on div at bounding box center [217, 90] width 205 height 33
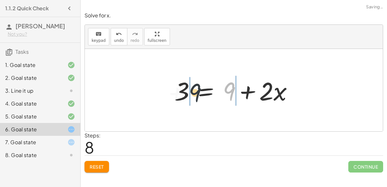
drag, startPoint x: 232, startPoint y: 87, endPoint x: 182, endPoint y: 89, distance: 50.0
click at [182, 89] on div at bounding box center [236, 90] width 130 height 33
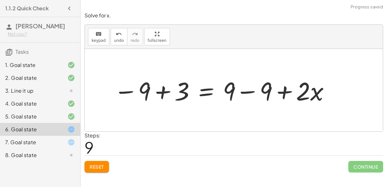
click at [181, 90] on div at bounding box center [222, 90] width 223 height 33
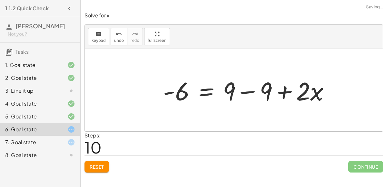
click at [246, 91] on div at bounding box center [249, 90] width 178 height 33
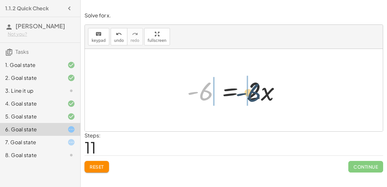
drag, startPoint x: 204, startPoint y: 95, endPoint x: 254, endPoint y: 96, distance: 49.7
click at [254, 96] on div at bounding box center [236, 90] width 105 height 33
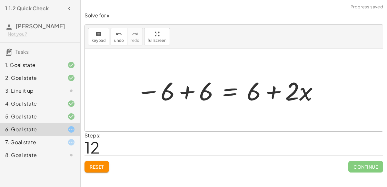
click at [255, 93] on div at bounding box center [228, 90] width 190 height 33
click at [272, 90] on div at bounding box center [228, 90] width 190 height 33
click at [191, 91] on div at bounding box center [228, 90] width 190 height 33
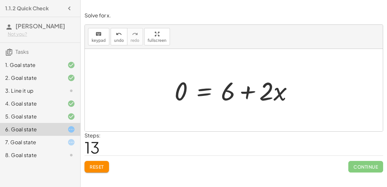
click at [248, 91] on div at bounding box center [236, 90] width 130 height 33
click at [205, 91] on div at bounding box center [236, 90] width 130 height 33
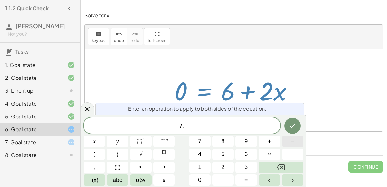
click at [293, 145] on span "–" at bounding box center [292, 141] width 3 height 9
click at [250, 150] on button "6" at bounding box center [246, 154] width 22 height 11
click at [276, 165] on button "Backspace" at bounding box center [281, 167] width 45 height 11
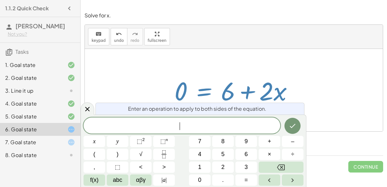
click at [256, 81] on div at bounding box center [236, 90] width 130 height 33
click at [84, 113] on icon at bounding box center [88, 109] width 8 height 8
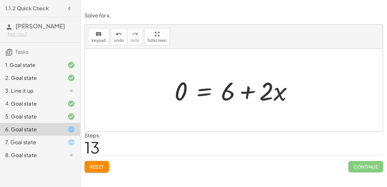
click at [204, 91] on div at bounding box center [236, 90] width 130 height 33
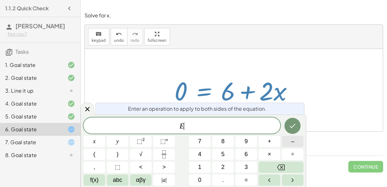
click at [289, 140] on button "–" at bounding box center [293, 141] width 22 height 11
click at [286, 166] on button "Backspace" at bounding box center [281, 167] width 45 height 11
click at [285, 154] on button "÷" at bounding box center [293, 154] width 22 height 11
click at [223, 166] on span "2" at bounding box center [222, 167] width 3 height 9
click at [90, 137] on button "x" at bounding box center [95, 141] width 22 height 11
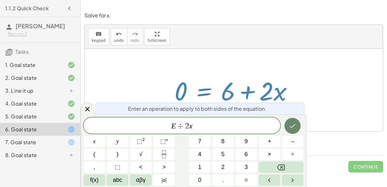
click at [294, 128] on icon "Done" at bounding box center [293, 126] width 8 height 8
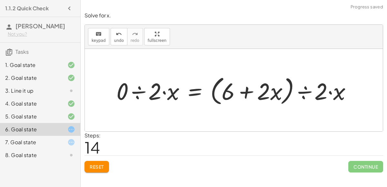
click at [143, 90] on div at bounding box center [236, 90] width 247 height 34
drag, startPoint x: 265, startPoint y: 91, endPoint x: 317, endPoint y: 90, distance: 52.9
click at [317, 90] on div at bounding box center [256, 90] width 208 height 34
click at [305, 90] on div at bounding box center [256, 90] width 208 height 34
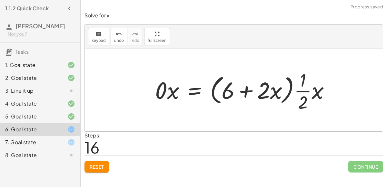
click at [305, 91] on div at bounding box center [245, 90] width 186 height 46
drag, startPoint x: 265, startPoint y: 90, endPoint x: 309, endPoint y: 87, distance: 44.3
click at [309, 87] on div at bounding box center [245, 90] width 186 height 46
drag, startPoint x: 278, startPoint y: 89, endPoint x: 322, endPoint y: 88, distance: 43.6
click at [322, 88] on div at bounding box center [245, 90] width 186 height 46
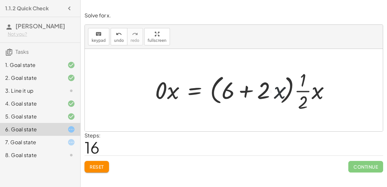
click at [321, 90] on div at bounding box center [245, 90] width 186 height 46
click at [305, 90] on div at bounding box center [239, 90] width 174 height 46
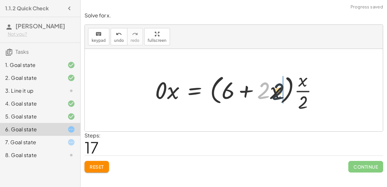
drag, startPoint x: 260, startPoint y: 91, endPoint x: 279, endPoint y: 89, distance: 19.5
click at [279, 89] on div at bounding box center [239, 90] width 174 height 46
click at [246, 90] on div at bounding box center [239, 90] width 174 height 46
drag, startPoint x: 268, startPoint y: 92, endPoint x: 312, endPoint y: 87, distance: 44.5
click at [312, 87] on div at bounding box center [239, 90] width 174 height 46
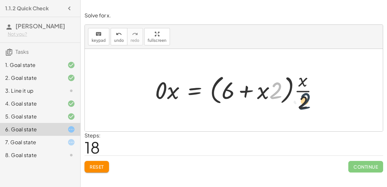
drag, startPoint x: 275, startPoint y: 87, endPoint x: 315, endPoint y: 104, distance: 44.3
click at [315, 104] on div at bounding box center [239, 90] width 174 height 46
click at [307, 99] on div at bounding box center [239, 90] width 174 height 46
click at [303, 85] on div at bounding box center [239, 90] width 174 height 46
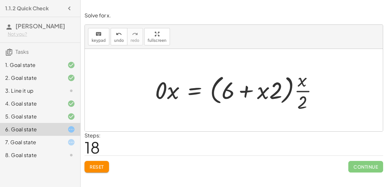
click at [303, 85] on div at bounding box center [239, 90] width 174 height 46
click at [304, 86] on div at bounding box center [239, 90] width 174 height 46
drag, startPoint x: 274, startPoint y: 91, endPoint x: 326, endPoint y: 81, distance: 52.8
click at [326, 81] on div at bounding box center [239, 90] width 174 height 46
click at [259, 94] on div at bounding box center [239, 90] width 174 height 46
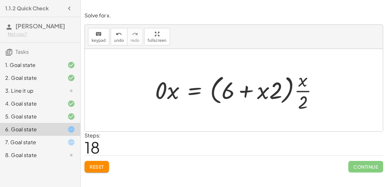
click at [242, 88] on div at bounding box center [239, 90] width 174 height 46
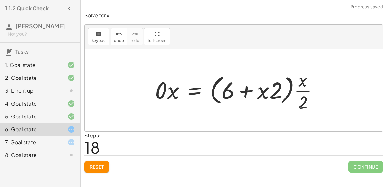
click at [302, 91] on div at bounding box center [239, 90] width 174 height 46
click at [304, 97] on div at bounding box center [239, 90] width 174 height 46
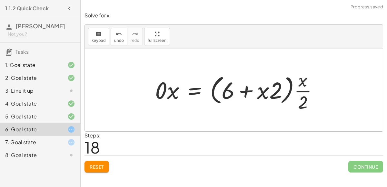
click at [304, 97] on div at bounding box center [239, 90] width 174 height 46
drag, startPoint x: 261, startPoint y: 91, endPoint x: 277, endPoint y: 90, distance: 15.9
click at [277, 90] on div at bounding box center [239, 90] width 174 height 46
click at [263, 89] on div at bounding box center [239, 90] width 174 height 46
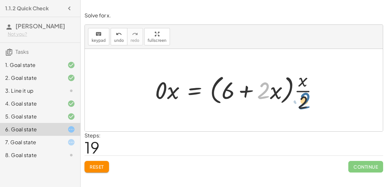
drag, startPoint x: 263, startPoint y: 89, endPoint x: 305, endPoint y: 99, distance: 43.0
click at [305, 99] on div at bounding box center [239, 90] width 174 height 46
click at [305, 98] on div at bounding box center [239, 90] width 174 height 46
click at [303, 90] on div at bounding box center [239, 90] width 174 height 46
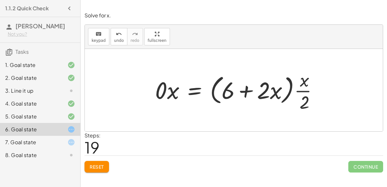
click at [303, 91] on div at bounding box center [239, 90] width 174 height 46
drag, startPoint x: 275, startPoint y: 95, endPoint x: 307, endPoint y: 84, distance: 33.4
click at [307, 84] on div at bounding box center [239, 90] width 174 height 46
click at [303, 81] on div at bounding box center [239, 90] width 174 height 46
drag, startPoint x: 303, startPoint y: 82, endPoint x: 270, endPoint y: 95, distance: 35.7
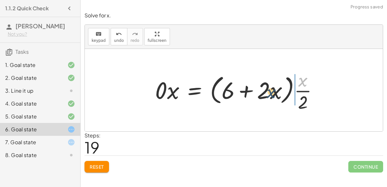
click at [270, 95] on div at bounding box center [239, 90] width 174 height 46
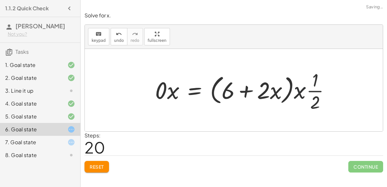
click at [271, 95] on div at bounding box center [245, 90] width 186 height 46
drag, startPoint x: 273, startPoint y: 93, endPoint x: 302, endPoint y: 89, distance: 28.9
click at [302, 89] on div at bounding box center [245, 90] width 186 height 46
drag, startPoint x: 262, startPoint y: 90, endPoint x: 316, endPoint y: 78, distance: 55.2
click at [316, 78] on div at bounding box center [245, 90] width 186 height 46
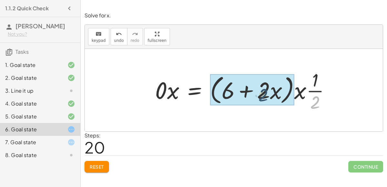
drag, startPoint x: 315, startPoint y: 104, endPoint x: 259, endPoint y: 97, distance: 56.0
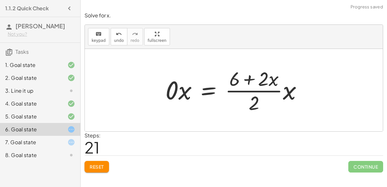
click at [250, 94] on div at bounding box center [236, 90] width 148 height 50
click at [252, 87] on div at bounding box center [236, 90] width 148 height 50
click at [250, 77] on div at bounding box center [236, 90] width 148 height 50
click at [250, 78] on div at bounding box center [236, 90] width 148 height 50
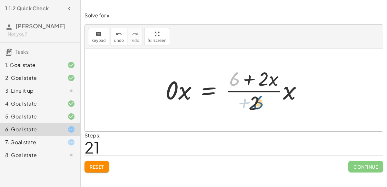
drag, startPoint x: 235, startPoint y: 81, endPoint x: 260, endPoint y: 105, distance: 34.4
click at [260, 105] on div at bounding box center [236, 90] width 148 height 50
drag, startPoint x: 251, startPoint y: 103, endPoint x: 227, endPoint y: 76, distance: 35.7
click at [227, 76] on div at bounding box center [236, 90] width 148 height 50
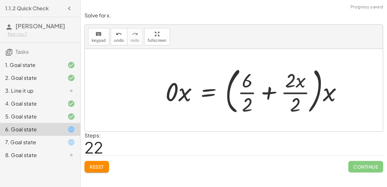
click at [246, 89] on div at bounding box center [256, 91] width 188 height 54
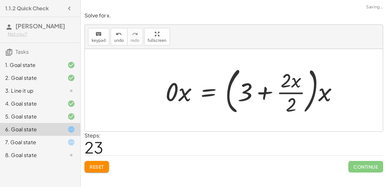
click at [290, 95] on div at bounding box center [254, 91] width 184 height 54
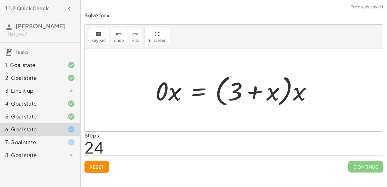
click at [285, 94] on div at bounding box center [236, 90] width 168 height 37
drag, startPoint x: 271, startPoint y: 91, endPoint x: 296, endPoint y: 92, distance: 24.9
click at [296, 92] on div at bounding box center [236, 90] width 168 height 37
drag, startPoint x: 296, startPoint y: 92, endPoint x: 266, endPoint y: 93, distance: 30.0
click at [266, 93] on div at bounding box center [236, 90] width 168 height 37
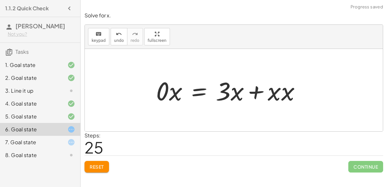
click at [257, 92] on div at bounding box center [231, 90] width 156 height 33
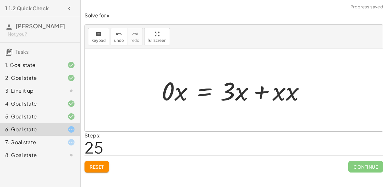
click at [257, 91] on div at bounding box center [236, 90] width 156 height 33
click at [285, 93] on div at bounding box center [236, 90] width 156 height 33
click at [249, 91] on div at bounding box center [236, 90] width 156 height 33
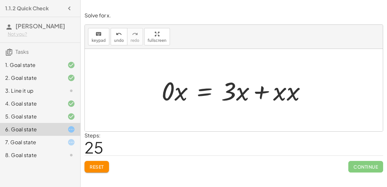
click at [236, 88] on div at bounding box center [236, 90] width 156 height 33
click at [238, 92] on div at bounding box center [236, 90] width 156 height 33
click at [168, 92] on div at bounding box center [236, 90] width 156 height 33
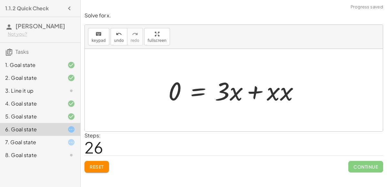
click at [239, 91] on div at bounding box center [236, 90] width 143 height 33
click at [252, 90] on div at bounding box center [236, 90] width 143 height 33
click at [252, 91] on div at bounding box center [236, 90] width 143 height 33
click at [200, 94] on div at bounding box center [236, 90] width 143 height 33
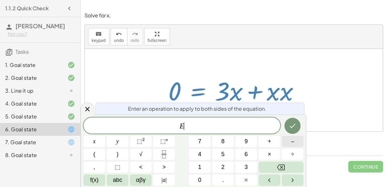
click at [291, 143] on button "–" at bounding box center [293, 141] width 22 height 11
click at [91, 145] on button "x" at bounding box center [95, 141] width 22 height 11
click at [291, 127] on icon "Done" at bounding box center [293, 126] width 6 height 4
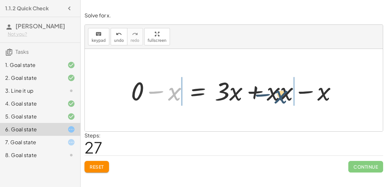
drag, startPoint x: 173, startPoint y: 92, endPoint x: 280, endPoint y: 92, distance: 107.4
click at [280, 92] on div at bounding box center [236, 90] width 217 height 33
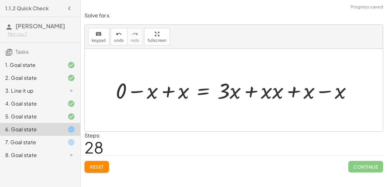
click at [173, 92] on div at bounding box center [237, 90] width 248 height 28
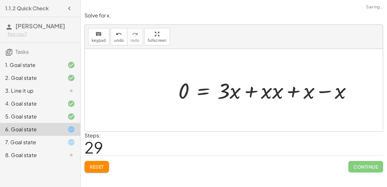
click at [251, 89] on div at bounding box center [267, 90] width 185 height 28
click at [293, 87] on div at bounding box center [267, 90] width 185 height 28
click at [321, 91] on div at bounding box center [267, 90] width 185 height 28
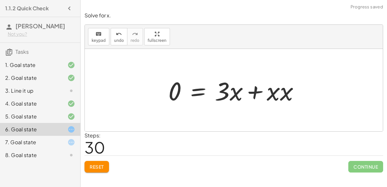
click at [281, 96] on div at bounding box center [236, 90] width 143 height 33
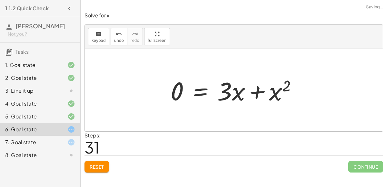
click at [302, 89] on div at bounding box center [236, 90] width 138 height 33
click at [203, 89] on div at bounding box center [236, 90] width 138 height 33
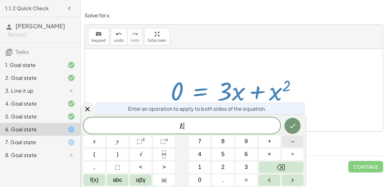
click at [289, 144] on button "–" at bounding box center [293, 141] width 22 height 11
click at [97, 143] on button "x" at bounding box center [95, 141] width 22 height 11
click at [135, 143] on button "⬚ 2" at bounding box center [141, 141] width 22 height 11
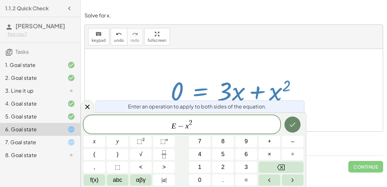
click at [296, 123] on icon "Done" at bounding box center [293, 125] width 8 height 8
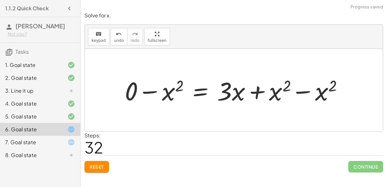
click at [309, 98] on div at bounding box center [237, 90] width 230 height 33
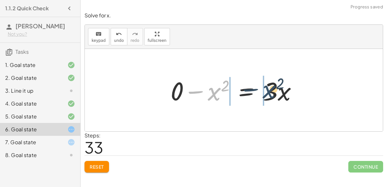
drag, startPoint x: 213, startPoint y: 92, endPoint x: 275, endPoint y: 91, distance: 62.6
click at [275, 91] on div at bounding box center [236, 90] width 138 height 33
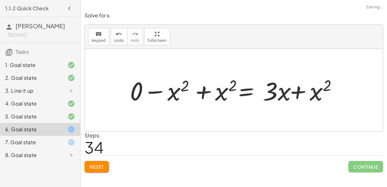
click at [275, 91] on div at bounding box center [237, 90] width 230 height 33
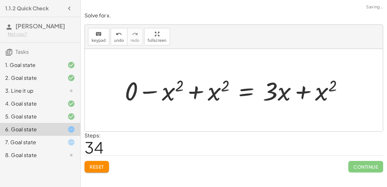
click at [300, 92] on div at bounding box center [237, 90] width 230 height 33
click at [267, 92] on div at bounding box center [237, 90] width 230 height 33
click at [195, 93] on div at bounding box center [237, 90] width 230 height 33
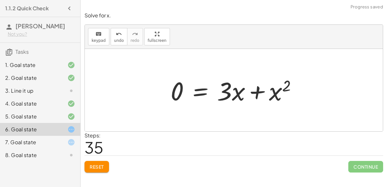
click at [326, 83] on div at bounding box center [234, 90] width 298 height 83
drag, startPoint x: 287, startPoint y: 86, endPoint x: 230, endPoint y: 91, distance: 56.7
click at [230, 91] on div at bounding box center [236, 90] width 138 height 33
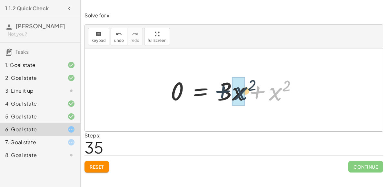
drag, startPoint x: 273, startPoint y: 92, endPoint x: 239, endPoint y: 92, distance: 34.2
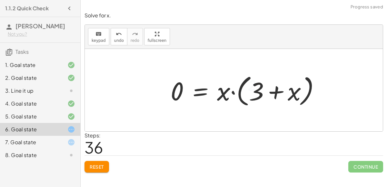
click at [232, 93] on div at bounding box center [247, 90] width 161 height 37
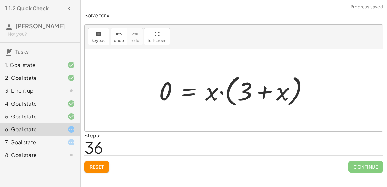
click at [218, 94] on div at bounding box center [236, 90] width 161 height 37
click at [256, 94] on div at bounding box center [236, 90] width 161 height 37
click at [221, 93] on div at bounding box center [236, 90] width 161 height 37
click at [213, 94] on div at bounding box center [236, 90] width 161 height 37
click at [270, 90] on div at bounding box center [236, 90] width 161 height 37
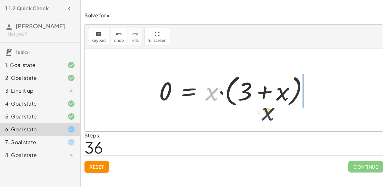
drag, startPoint x: 210, startPoint y: 94, endPoint x: 267, endPoint y: 112, distance: 60.7
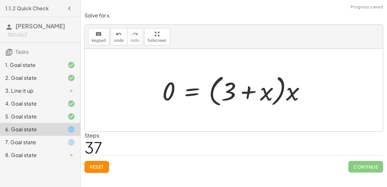
click at [287, 94] on div at bounding box center [236, 90] width 155 height 37
click at [278, 93] on div at bounding box center [236, 90] width 155 height 37
click at [279, 99] on div at bounding box center [236, 90] width 155 height 37
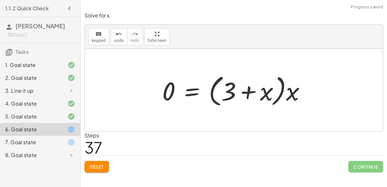
click at [279, 99] on div at bounding box center [236, 90] width 155 height 37
click at [53, 157] on div "8. Goal state" at bounding box center [31, 156] width 52 height 8
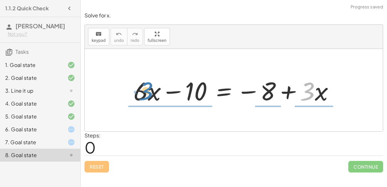
drag, startPoint x: 312, startPoint y: 91, endPoint x: 150, endPoint y: 91, distance: 161.9
click at [150, 91] on div at bounding box center [236, 90] width 212 height 33
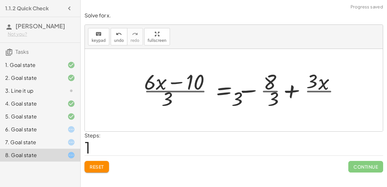
click at [150, 91] on div at bounding box center [244, 90] width 208 height 50
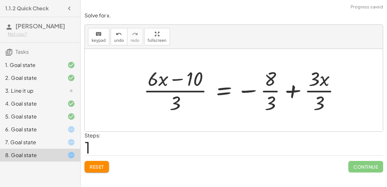
click at [178, 95] on div at bounding box center [244, 90] width 208 height 50
click at [176, 95] on div at bounding box center [244, 90] width 208 height 50
drag, startPoint x: 174, startPoint y: 104, endPoint x: 152, endPoint y: 79, distance: 32.4
click at [152, 79] on div at bounding box center [244, 90] width 208 height 50
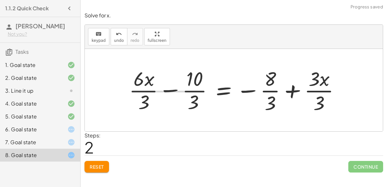
click at [145, 76] on div at bounding box center [237, 90] width 223 height 50
click at [149, 90] on div at bounding box center [237, 90] width 223 height 50
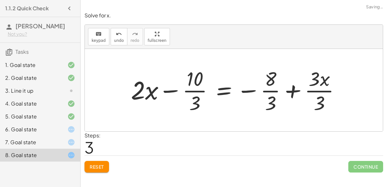
click at [196, 92] on div at bounding box center [238, 90] width 221 height 50
click at [274, 92] on div at bounding box center [238, 90] width 221 height 50
click at [307, 92] on div at bounding box center [238, 90] width 221 height 50
click at [307, 94] on div at bounding box center [230, 90] width 205 height 50
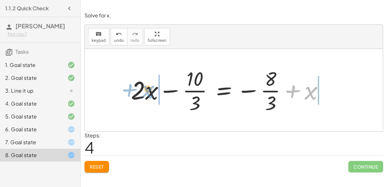
drag, startPoint x: 310, startPoint y: 98, endPoint x: 145, endPoint y: 97, distance: 164.5
click at [145, 97] on div at bounding box center [230, 90] width 205 height 50
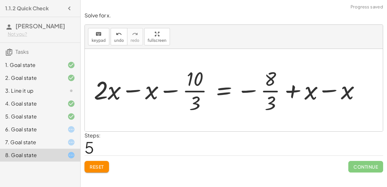
click at [138, 94] on div at bounding box center [229, 90] width 279 height 50
click at [340, 94] on div at bounding box center [256, 90] width 228 height 50
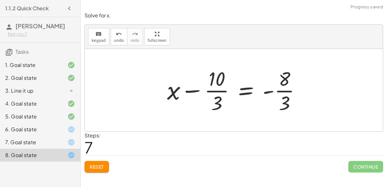
click at [281, 95] on div at bounding box center [236, 90] width 145 height 50
click at [272, 92] on div at bounding box center [236, 90] width 145 height 50
click at [211, 89] on div at bounding box center [236, 90] width 145 height 50
click at [285, 92] on div at bounding box center [236, 90] width 145 height 50
click at [243, 85] on div at bounding box center [236, 90] width 145 height 50
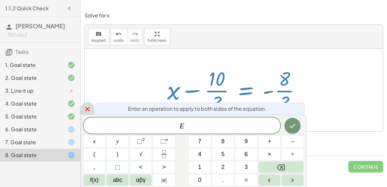
click at [88, 107] on icon at bounding box center [88, 109] width 8 height 8
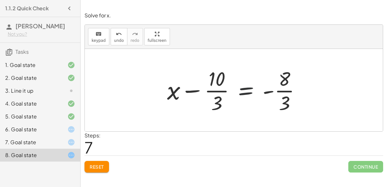
click at [246, 93] on div at bounding box center [236, 90] width 145 height 50
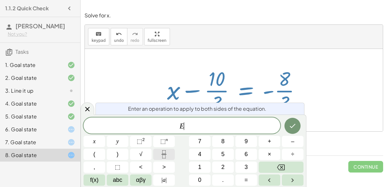
click at [162, 155] on icon "Fraction" at bounding box center [164, 155] width 8 height 8
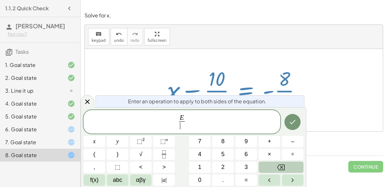
click at [273, 166] on button "Backspace" at bounding box center [281, 167] width 45 height 11
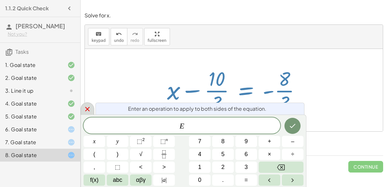
click at [85, 106] on icon at bounding box center [88, 109] width 8 height 8
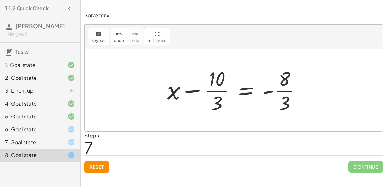
click at [193, 89] on div at bounding box center [236, 90] width 145 height 50
click at [281, 93] on div at bounding box center [236, 90] width 145 height 50
click at [281, 91] on div at bounding box center [236, 90] width 145 height 50
drag, startPoint x: 284, startPoint y: 83, endPoint x: 288, endPoint y: 109, distance: 26.5
click at [288, 109] on div at bounding box center [236, 90] width 145 height 50
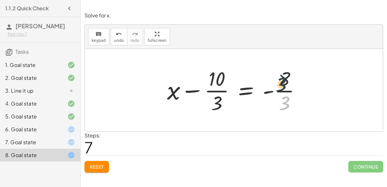
drag, startPoint x: 287, startPoint y: 109, endPoint x: 284, endPoint y: 79, distance: 30.5
click at [284, 79] on div at bounding box center [236, 90] width 145 height 50
click at [225, 92] on div at bounding box center [236, 90] width 145 height 50
click at [193, 91] on div at bounding box center [236, 90] width 145 height 50
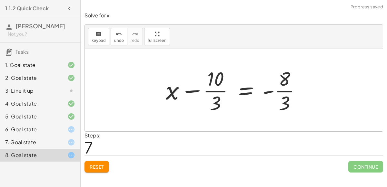
click at [193, 91] on div at bounding box center [236, 90] width 145 height 50
click at [193, 89] on div at bounding box center [236, 90] width 145 height 50
click at [193, 89] on div at bounding box center [228, 90] width 161 height 50
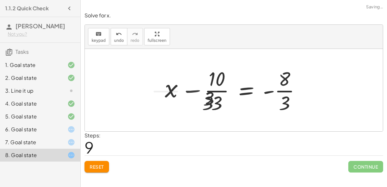
click at [193, 89] on div at bounding box center [235, 90] width 147 height 50
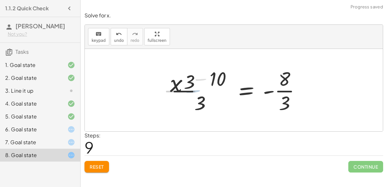
click at [193, 89] on div at bounding box center [235, 90] width 147 height 50
click at [193, 89] on div at bounding box center [236, 90] width 147 height 50
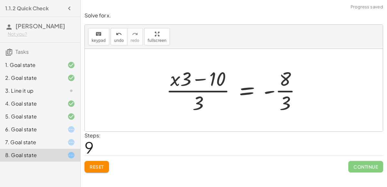
click at [192, 90] on div at bounding box center [236, 90] width 147 height 50
click at [194, 80] on div at bounding box center [236, 90] width 147 height 50
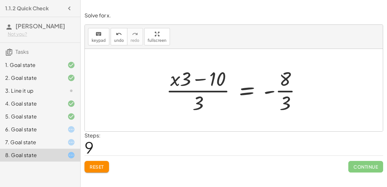
click at [196, 78] on div at bounding box center [236, 90] width 147 height 50
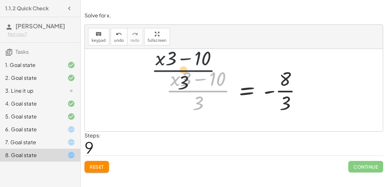
drag, startPoint x: 199, startPoint y: 95, endPoint x: 183, endPoint y: 73, distance: 27.2
click at [183, 73] on div at bounding box center [236, 90] width 147 height 50
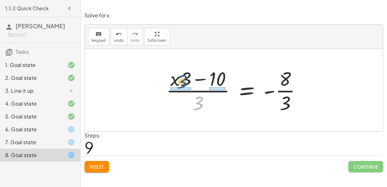
drag, startPoint x: 198, startPoint y: 102, endPoint x: 181, endPoint y: 80, distance: 28.1
click at [181, 80] on div at bounding box center [236, 90] width 147 height 50
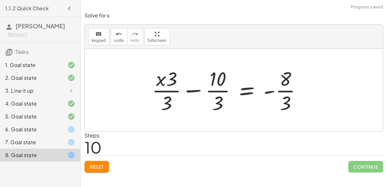
click at [177, 78] on div at bounding box center [229, 90] width 161 height 50
click at [173, 88] on div at bounding box center [229, 90] width 161 height 50
drag, startPoint x: 159, startPoint y: 77, endPoint x: 163, endPoint y: 101, distance: 24.1
click at [163, 101] on div at bounding box center [229, 90] width 161 height 50
drag, startPoint x: 163, startPoint y: 104, endPoint x: 164, endPoint y: 82, distance: 22.0
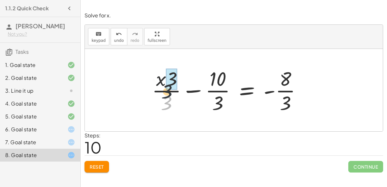
click at [164, 82] on div at bounding box center [229, 90] width 161 height 50
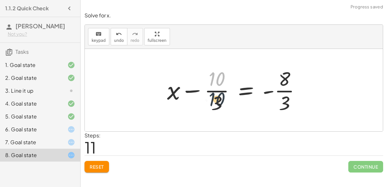
drag, startPoint x: 219, startPoint y: 74, endPoint x: 220, endPoint y: 104, distance: 29.7
click at [220, 104] on div at bounding box center [236, 90] width 145 height 50
click at [215, 93] on div at bounding box center [236, 90] width 145 height 50
click at [214, 89] on div at bounding box center [236, 90] width 145 height 50
click at [247, 90] on div at bounding box center [236, 90] width 145 height 50
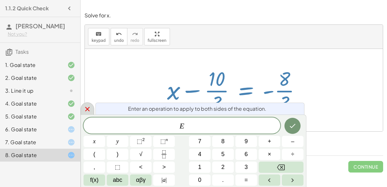
click at [86, 107] on icon at bounding box center [88, 109] width 8 height 8
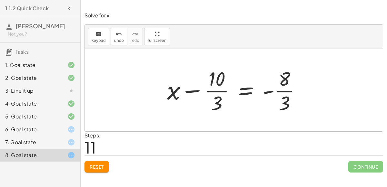
click at [286, 89] on div at bounding box center [236, 90] width 145 height 50
drag, startPoint x: 285, startPoint y: 75, endPoint x: 283, endPoint y: 102, distance: 27.1
click at [283, 102] on div at bounding box center [236, 90] width 145 height 50
drag, startPoint x: 283, startPoint y: 103, endPoint x: 280, endPoint y: 72, distance: 30.8
click at [280, 72] on div at bounding box center [236, 90] width 145 height 50
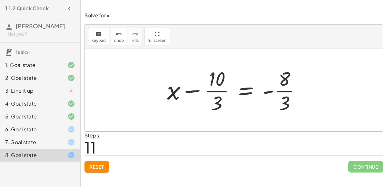
click at [215, 89] on div at bounding box center [236, 90] width 145 height 50
click at [193, 91] on div at bounding box center [236, 90] width 145 height 50
click at [214, 89] on div at bounding box center [236, 90] width 145 height 50
drag, startPoint x: 220, startPoint y: 76, endPoint x: 220, endPoint y: 104, distance: 27.1
click at [220, 104] on div at bounding box center [236, 90] width 145 height 50
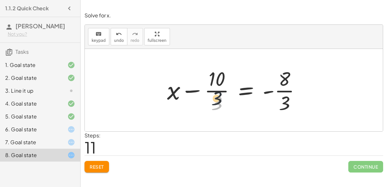
drag, startPoint x: 219, startPoint y: 100, endPoint x: 219, endPoint y: 79, distance: 21.3
click at [219, 79] on div at bounding box center [236, 90] width 145 height 50
click at [238, 94] on div at bounding box center [236, 90] width 145 height 50
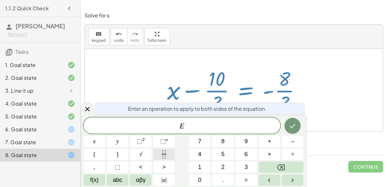
click at [159, 153] on button "Fraction" at bounding box center [164, 154] width 22 height 11
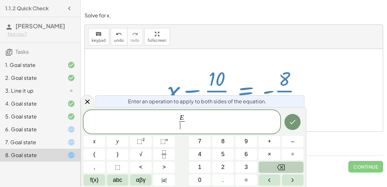
click at [288, 169] on button "Backspace" at bounding box center [281, 167] width 45 height 11
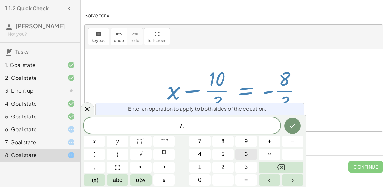
click at [247, 153] on span "6" at bounding box center [246, 154] width 3 height 9
click at [162, 154] on icon "Fraction" at bounding box center [164, 155] width 8 height 8
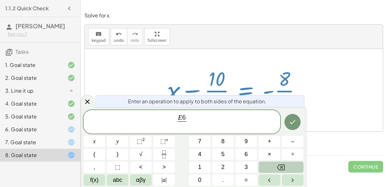
click at [290, 164] on button "Backspace" at bounding box center [281, 167] width 45 height 11
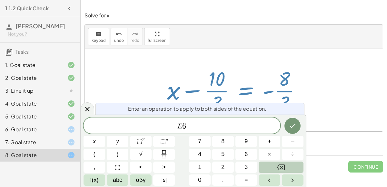
click at [290, 165] on button "Backspace" at bounding box center [281, 167] width 45 height 11
click at [245, 84] on div at bounding box center [236, 90] width 145 height 50
click at [89, 110] on icon at bounding box center [88, 109] width 8 height 8
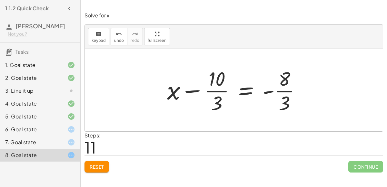
click at [250, 91] on div at bounding box center [236, 90] width 145 height 50
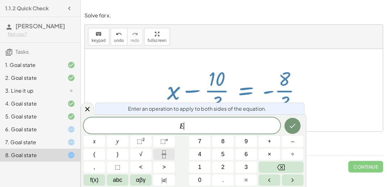
click at [163, 157] on icon "Fraction" at bounding box center [163, 156] width 3 height 3
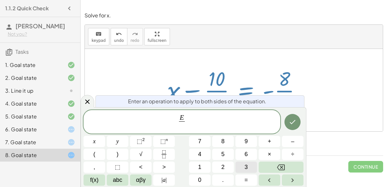
click at [240, 169] on button "3" at bounding box center [246, 167] width 22 height 11
click at [294, 128] on button "Done" at bounding box center [293, 122] width 16 height 16
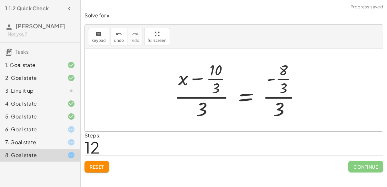
click at [218, 97] on div at bounding box center [240, 90] width 138 height 62
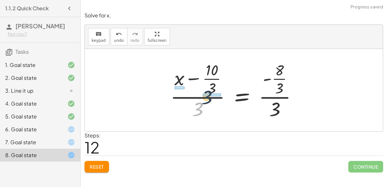
drag, startPoint x: 200, startPoint y: 106, endPoint x: 211, endPoint y: 87, distance: 21.4
click at [211, 87] on div at bounding box center [236, 90] width 138 height 62
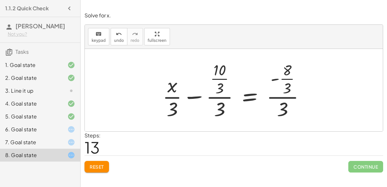
click at [216, 96] on div at bounding box center [236, 90] width 154 height 62
click at [220, 73] on div at bounding box center [236, 90] width 154 height 62
click at [219, 87] on div at bounding box center [236, 90] width 154 height 62
drag, startPoint x: 221, startPoint y: 80, endPoint x: 221, endPoint y: 102, distance: 21.3
click at [221, 102] on div at bounding box center [236, 90] width 154 height 62
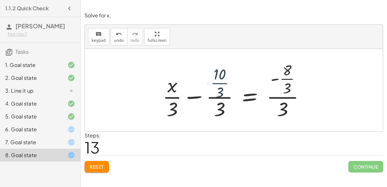
click at [221, 102] on div at bounding box center [236, 90] width 154 height 62
drag, startPoint x: 223, startPoint y: 109, endPoint x: 224, endPoint y: 69, distance: 40.3
click at [224, 69] on div at bounding box center [236, 90] width 154 height 62
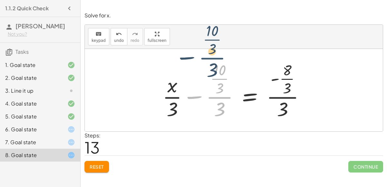
drag, startPoint x: 222, startPoint y: 103, endPoint x: 214, endPoint y: 64, distance: 39.5
click at [214, 64] on div at bounding box center [236, 90] width 154 height 62
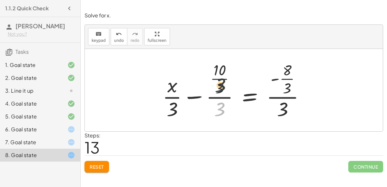
drag, startPoint x: 220, startPoint y: 110, endPoint x: 219, endPoint y: 77, distance: 33.2
click at [219, 77] on div at bounding box center [236, 90] width 154 height 62
click at [173, 95] on div at bounding box center [236, 90] width 154 height 62
click at [196, 97] on div at bounding box center [236, 90] width 154 height 62
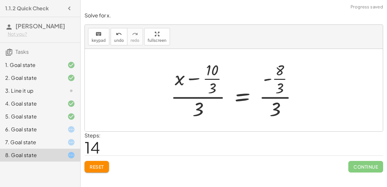
click at [217, 96] on div at bounding box center [236, 90] width 138 height 62
click at [197, 80] on div at bounding box center [236, 90] width 138 height 62
click at [195, 79] on div at bounding box center [236, 90] width 138 height 62
click at [195, 78] on div at bounding box center [236, 90] width 138 height 62
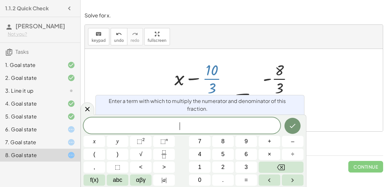
drag, startPoint x: 213, startPoint y: 86, endPoint x: 198, endPoint y: 103, distance: 22.0
click at [198, 103] on div at bounding box center [236, 90] width 138 height 62
click at [85, 111] on icon at bounding box center [88, 109] width 8 height 8
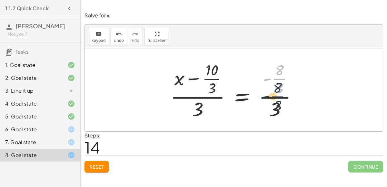
drag, startPoint x: 279, startPoint y: 78, endPoint x: 276, endPoint y: 98, distance: 20.2
click at [276, 98] on div at bounding box center [236, 90] width 138 height 62
drag, startPoint x: 272, startPoint y: 116, endPoint x: 274, endPoint y: 82, distance: 34.3
click at [274, 82] on div at bounding box center [236, 90] width 138 height 62
click at [280, 86] on div at bounding box center [236, 90] width 138 height 62
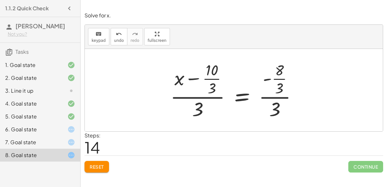
click at [280, 95] on div at bounding box center [236, 90] width 138 height 62
click at [280, 97] on div at bounding box center [236, 90] width 138 height 62
click at [206, 100] on div at bounding box center [236, 90] width 138 height 62
click at [205, 98] on div at bounding box center [236, 90] width 138 height 62
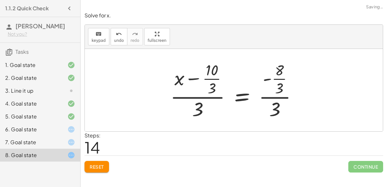
click at [205, 98] on div at bounding box center [236, 90] width 138 height 62
click at [205, 97] on div at bounding box center [236, 90] width 138 height 62
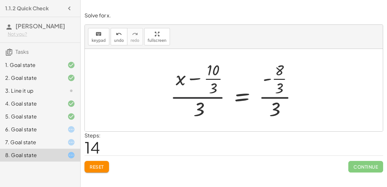
click at [205, 97] on div at bounding box center [236, 90] width 138 height 62
click at [189, 75] on div at bounding box center [236, 90] width 138 height 62
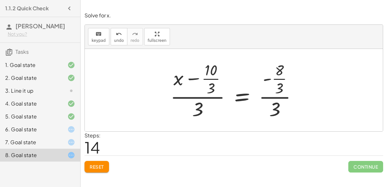
click at [192, 79] on div at bounding box center [236, 90] width 138 height 62
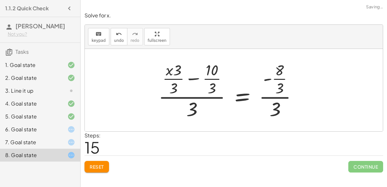
click at [174, 78] on div at bounding box center [230, 90] width 151 height 62
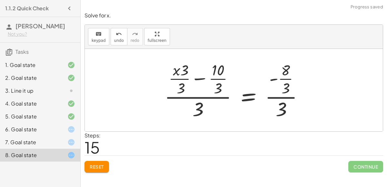
click at [184, 78] on div at bounding box center [236, 90] width 151 height 62
drag, startPoint x: 183, startPoint y: 69, endPoint x: 182, endPoint y: 86, distance: 17.1
click at [185, 77] on div at bounding box center [242, 90] width 138 height 62
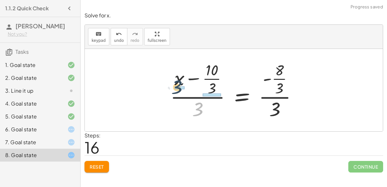
drag, startPoint x: 198, startPoint y: 105, endPoint x: 177, endPoint y: 83, distance: 31.0
click at [177, 83] on div at bounding box center [236, 90] width 138 height 62
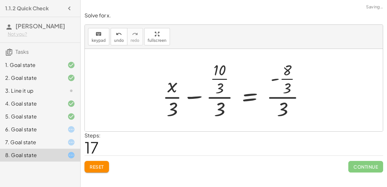
click at [159, 100] on div at bounding box center [236, 90] width 154 height 62
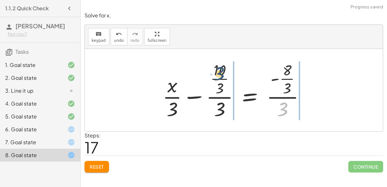
drag, startPoint x: 284, startPoint y: 111, endPoint x: 218, endPoint y: 74, distance: 75.9
click at [218, 74] on div at bounding box center [236, 90] width 154 height 62
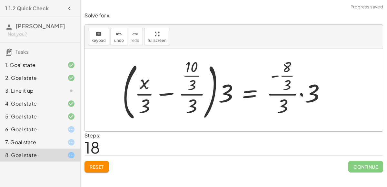
click at [202, 77] on div at bounding box center [226, 90] width 215 height 68
click at [227, 93] on div at bounding box center [226, 90] width 215 height 68
drag, startPoint x: 226, startPoint y: 94, endPoint x: 195, endPoint y: 85, distance: 33.2
click at [195, 85] on div at bounding box center [226, 90] width 215 height 68
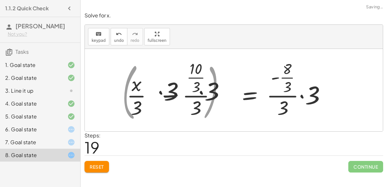
click at [195, 85] on div at bounding box center [226, 90] width 216 height 62
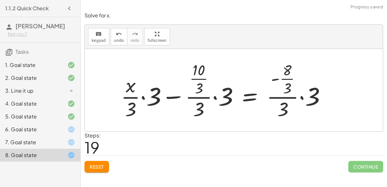
click at [142, 95] on div at bounding box center [226, 90] width 216 height 62
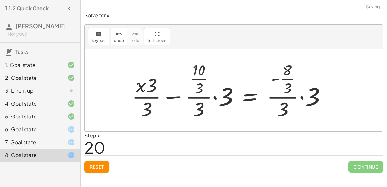
click at [225, 97] on div at bounding box center [232, 90] width 206 height 62
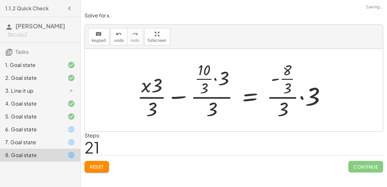
click at [216, 79] on div at bounding box center [234, 90] width 200 height 62
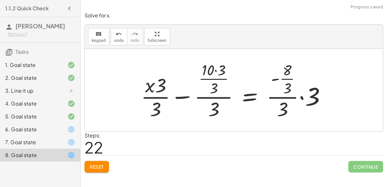
click at [214, 72] on div at bounding box center [236, 90] width 196 height 62
click at [215, 68] on div at bounding box center [236, 90] width 196 height 62
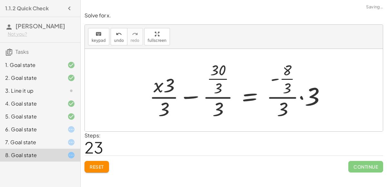
click at [215, 69] on div at bounding box center [240, 90] width 188 height 62
click at [218, 79] on div at bounding box center [240, 90] width 188 height 62
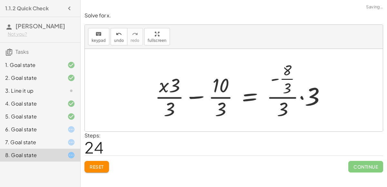
click at [221, 97] on div at bounding box center [243, 90] width 183 height 62
drag, startPoint x: 229, startPoint y: 112, endPoint x: 223, endPoint y: 84, distance: 28.8
click at [223, 84] on div at bounding box center [243, 90] width 183 height 62
click at [223, 87] on div at bounding box center [243, 90] width 183 height 62
click at [303, 96] on div at bounding box center [243, 90] width 183 height 62
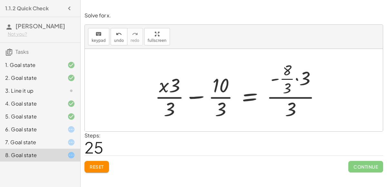
click at [296, 78] on div at bounding box center [240, 90] width 177 height 62
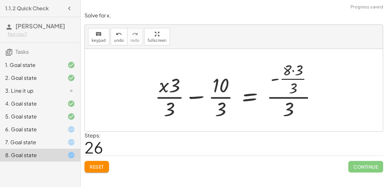
click at [292, 69] on div at bounding box center [239, 90] width 174 height 62
click at [294, 81] on div at bounding box center [236, 90] width 169 height 62
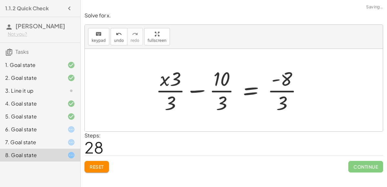
click at [288, 80] on div at bounding box center [232, 90] width 158 height 50
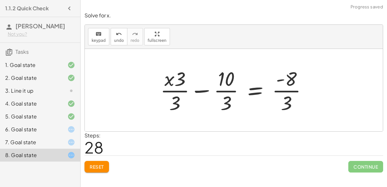
click at [291, 90] on div at bounding box center [236, 90] width 158 height 50
click at [292, 91] on div at bounding box center [236, 90] width 158 height 50
click at [292, 92] on div at bounding box center [236, 90] width 158 height 50
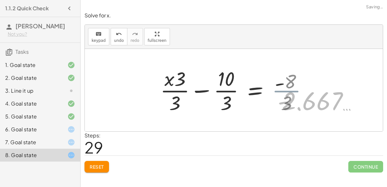
click at [292, 92] on div at bounding box center [262, 90] width 211 height 50
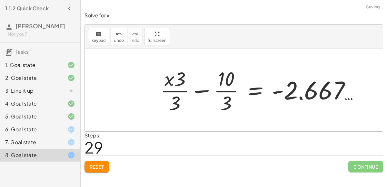
click at [299, 97] on div at bounding box center [262, 90] width 211 height 50
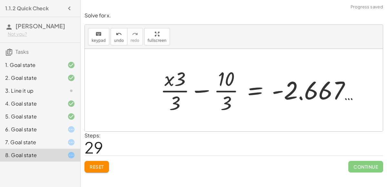
click at [194, 89] on div at bounding box center [262, 90] width 211 height 50
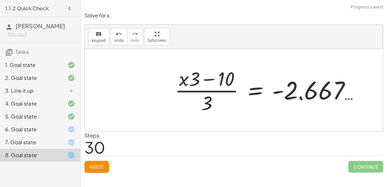
click at [205, 81] on div at bounding box center [270, 90] width 196 height 50
click at [209, 76] on div at bounding box center [270, 90] width 196 height 50
click at [206, 95] on div at bounding box center [270, 90] width 196 height 50
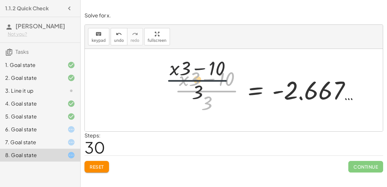
drag, startPoint x: 206, startPoint y: 95, endPoint x: 189, endPoint y: 77, distance: 24.9
click at [189, 77] on div at bounding box center [270, 90] width 196 height 50
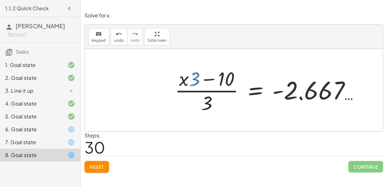
click at [192, 67] on div at bounding box center [270, 90] width 196 height 50
